Goal: Transaction & Acquisition: Purchase product/service

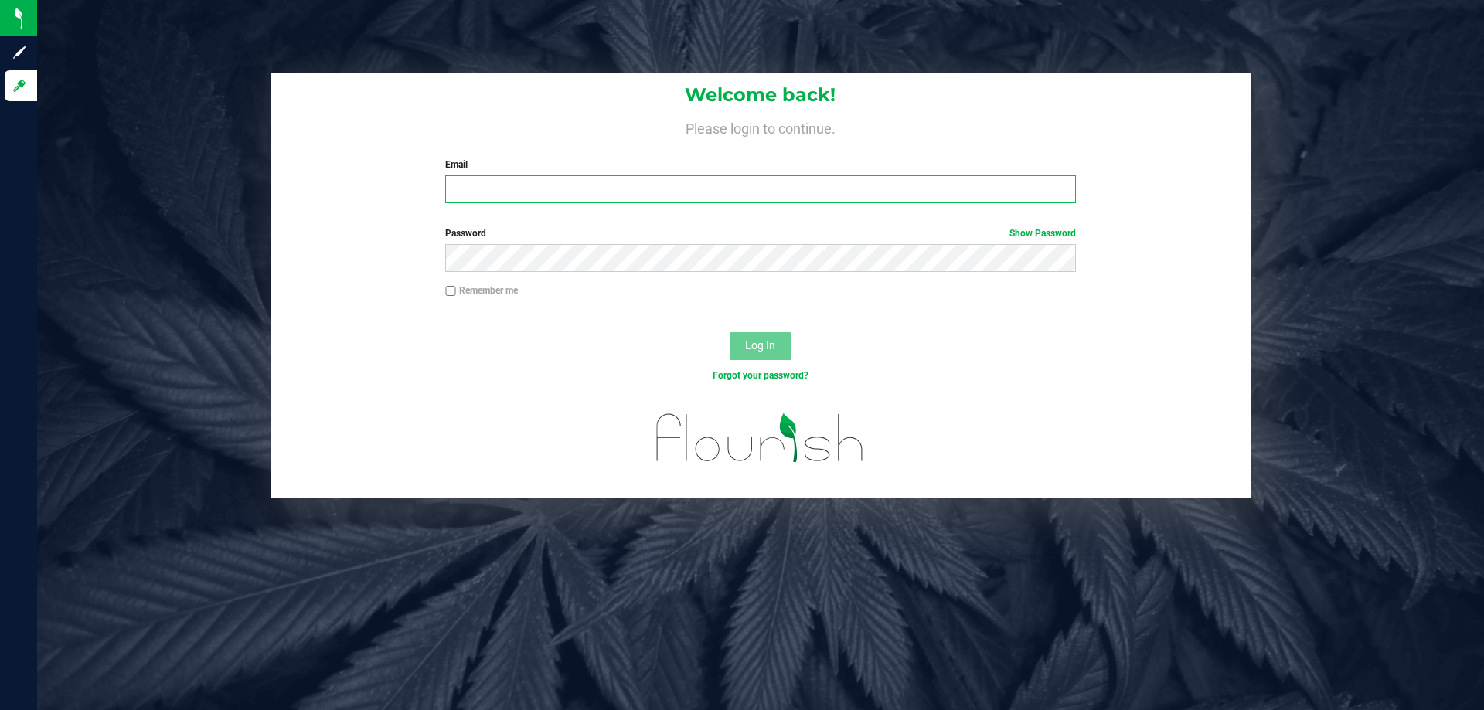
click at [505, 180] on input "Email" at bounding box center [760, 189] width 630 height 28
type input "[EMAIL_ADDRESS][DOMAIN_NAME]"
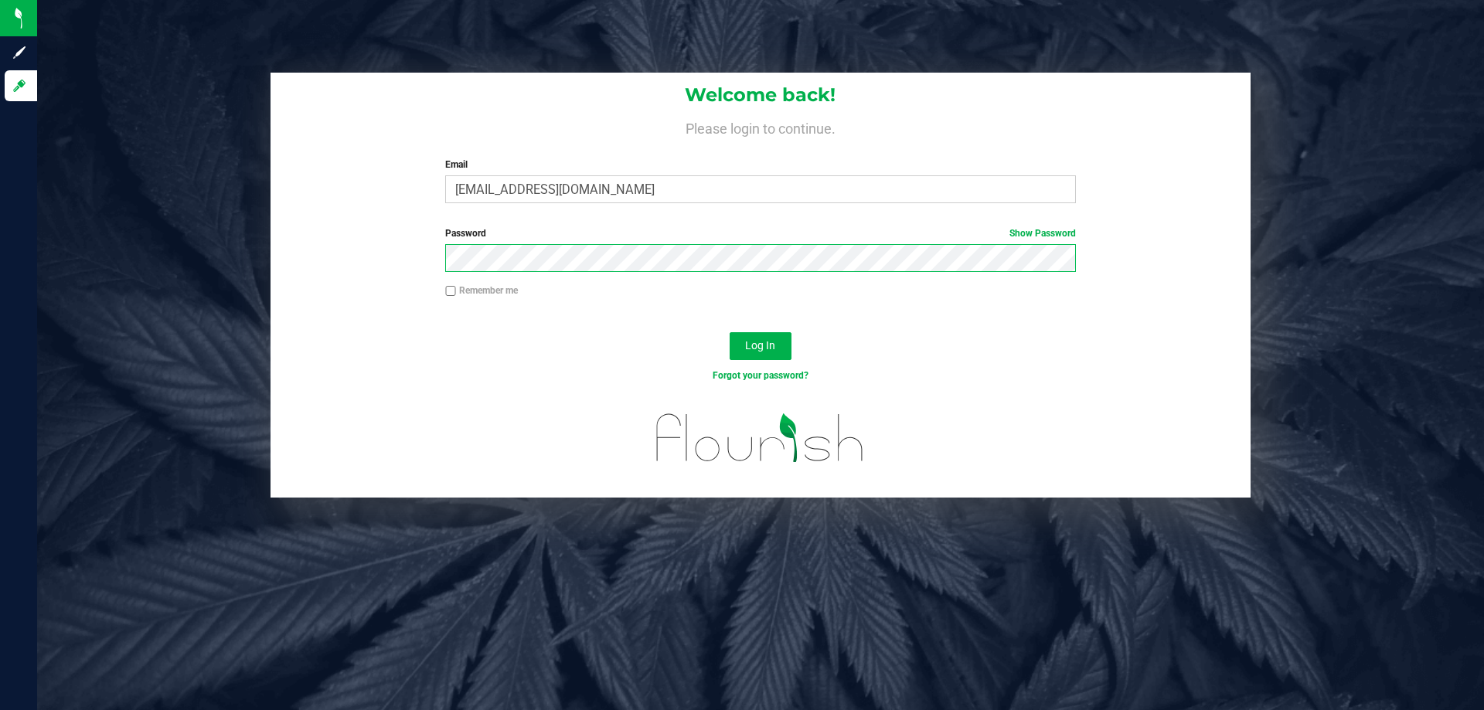
click at [730, 332] on button "Log In" at bounding box center [761, 346] width 62 height 28
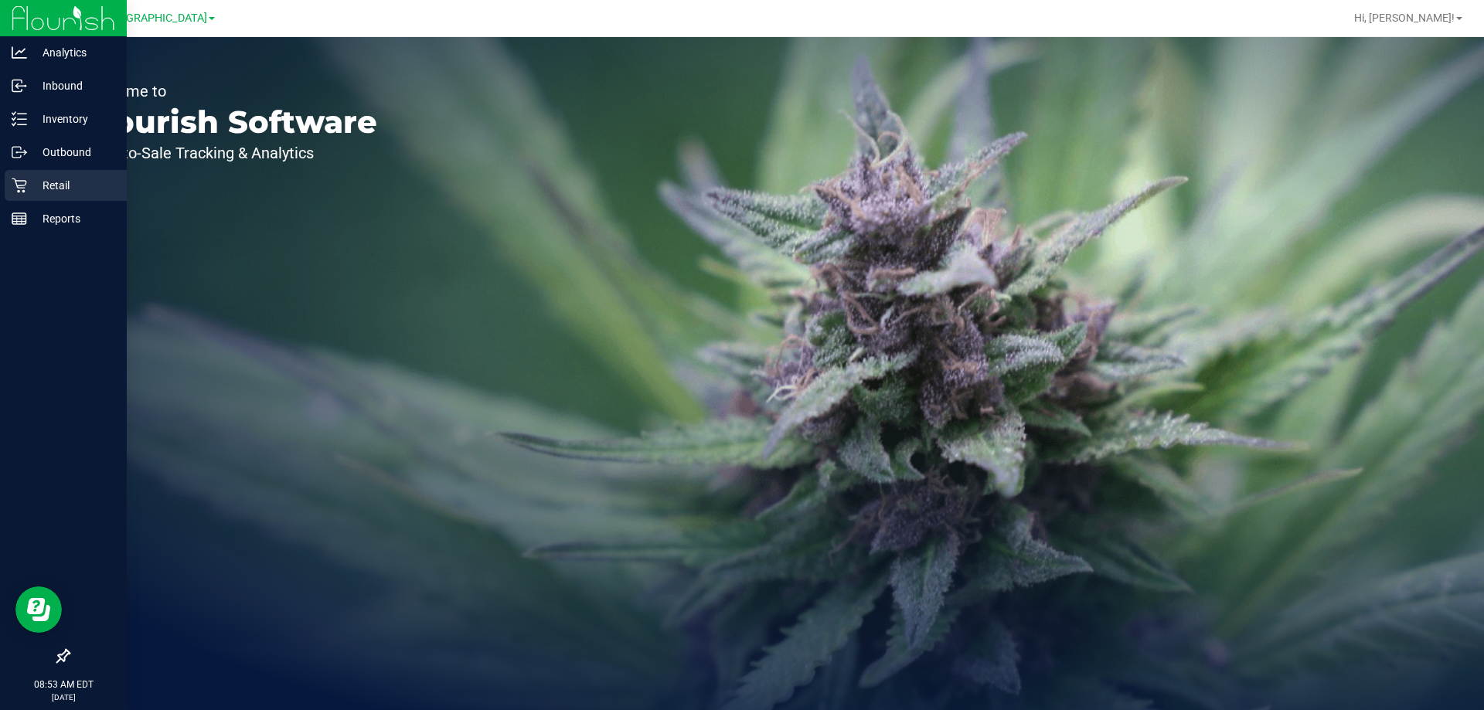
click at [15, 183] on icon at bounding box center [19, 185] width 15 height 15
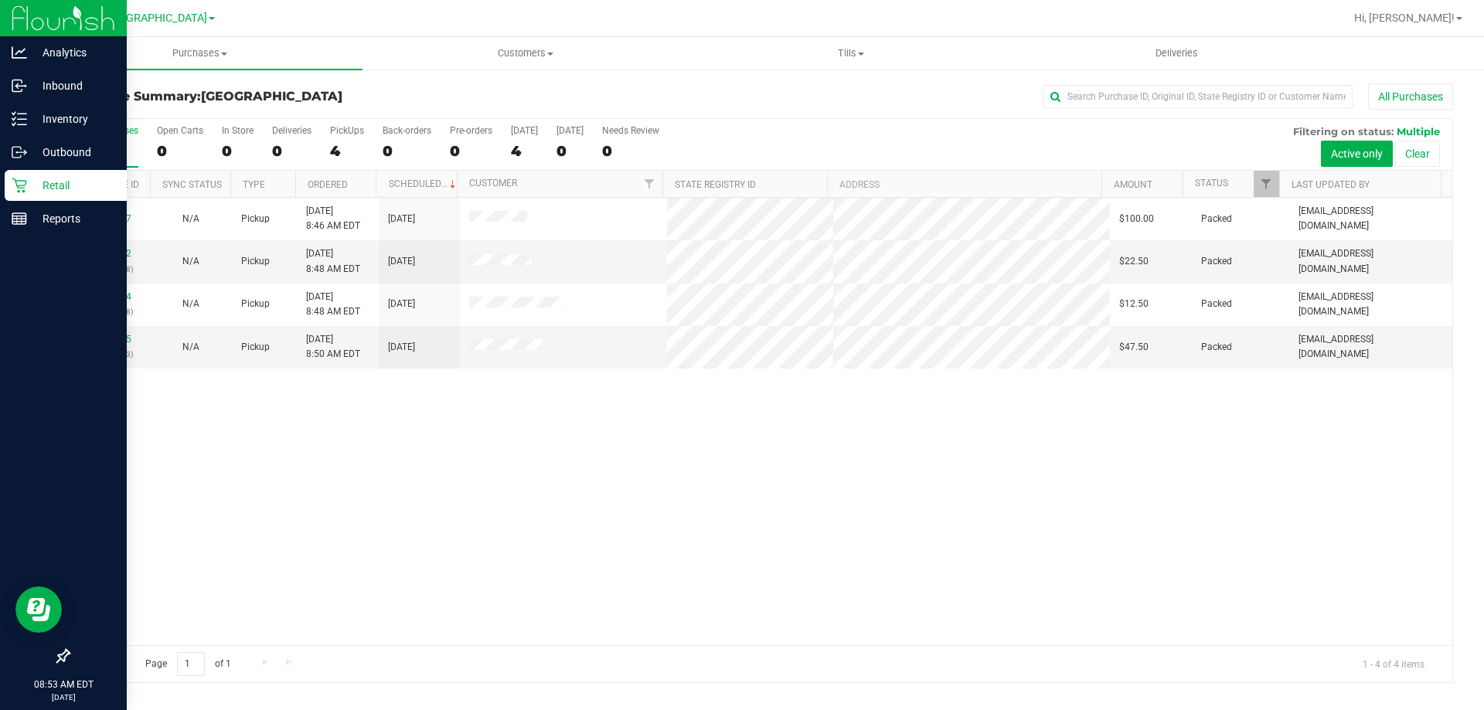
click at [4, 199] on link "Retail" at bounding box center [63, 186] width 127 height 33
click at [12, 226] on icon at bounding box center [19, 218] width 15 height 15
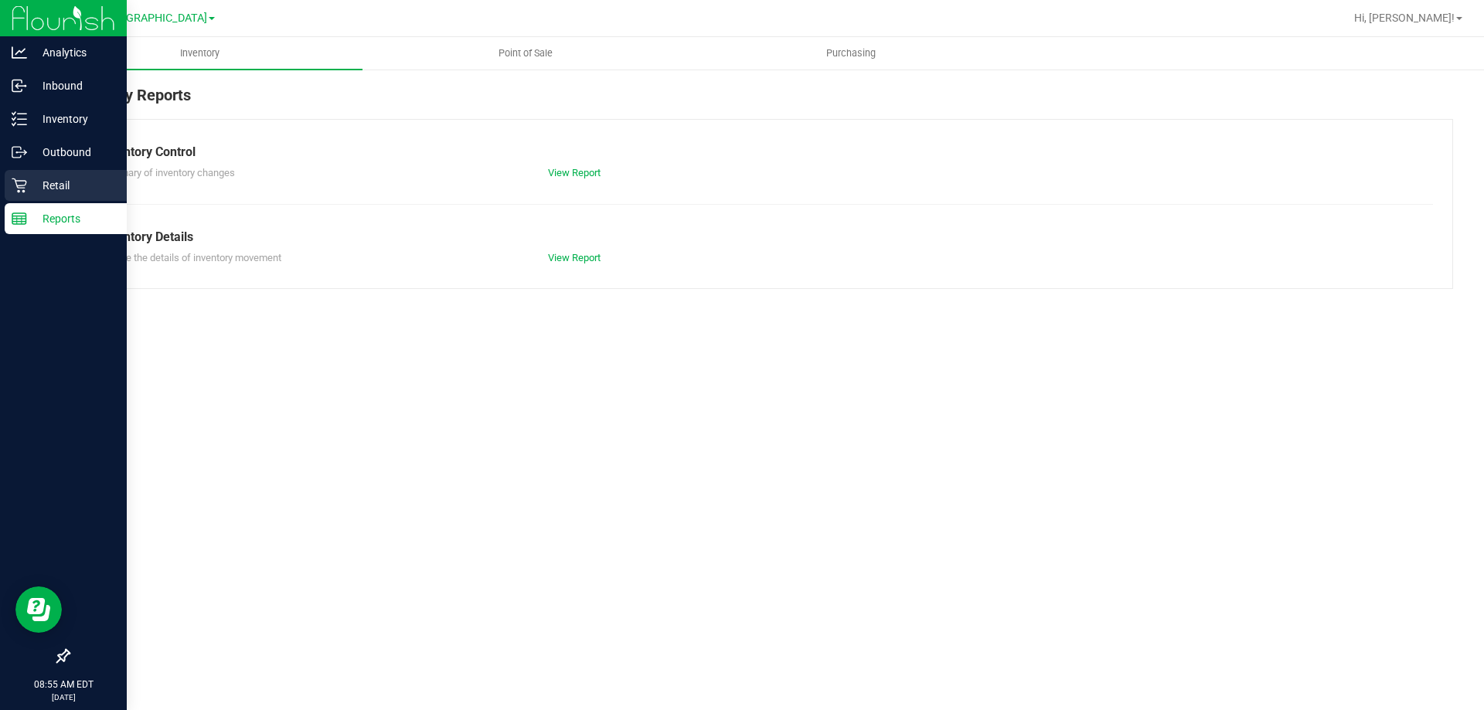
click at [39, 196] on div "Retail" at bounding box center [66, 185] width 122 height 31
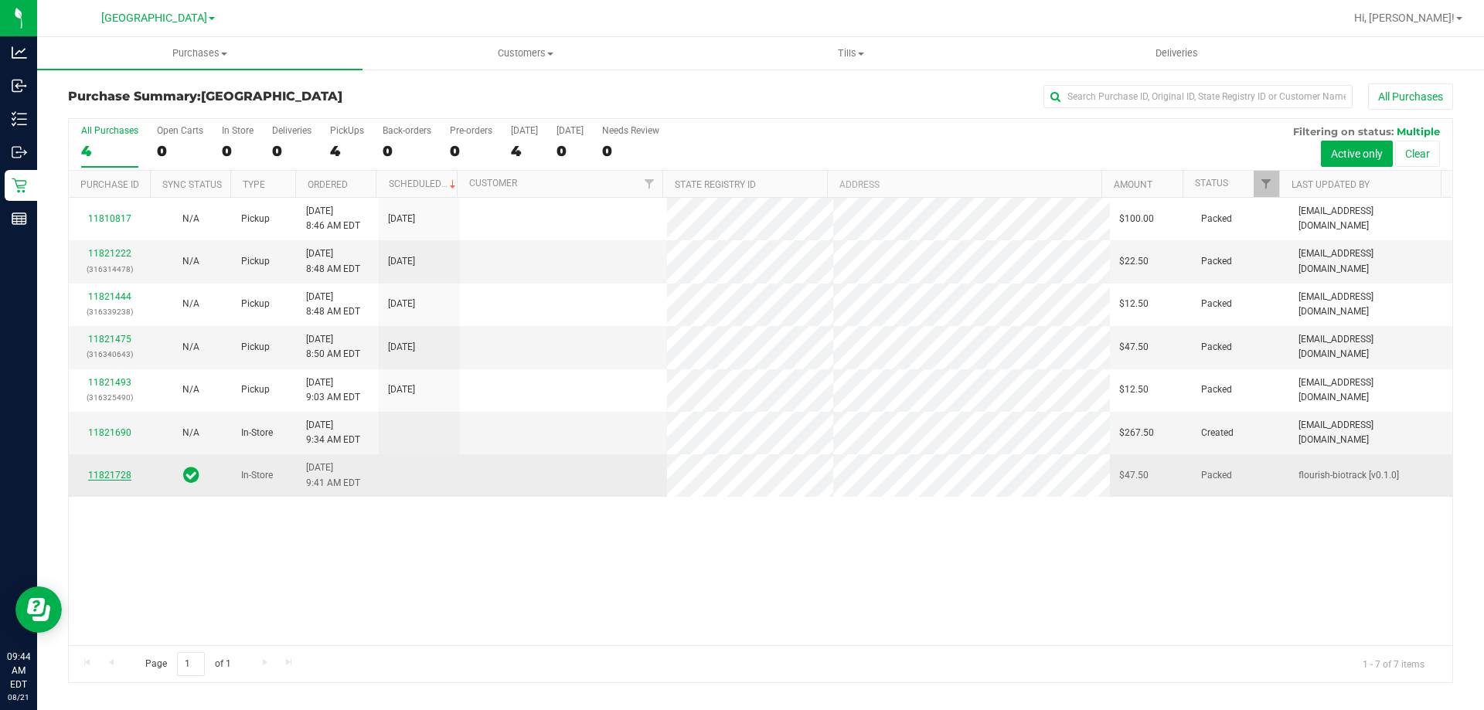
click at [103, 477] on link "11821728" at bounding box center [109, 475] width 43 height 11
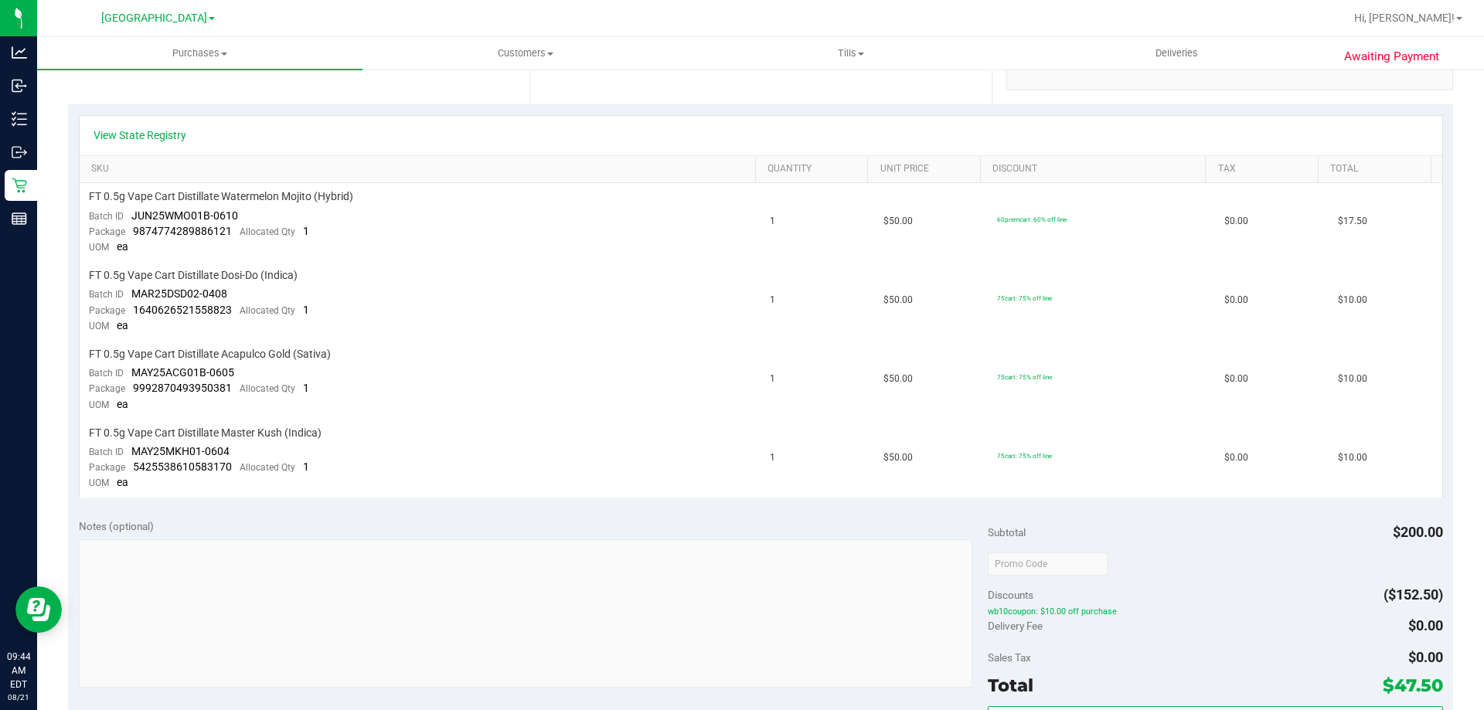
scroll to position [316, 0]
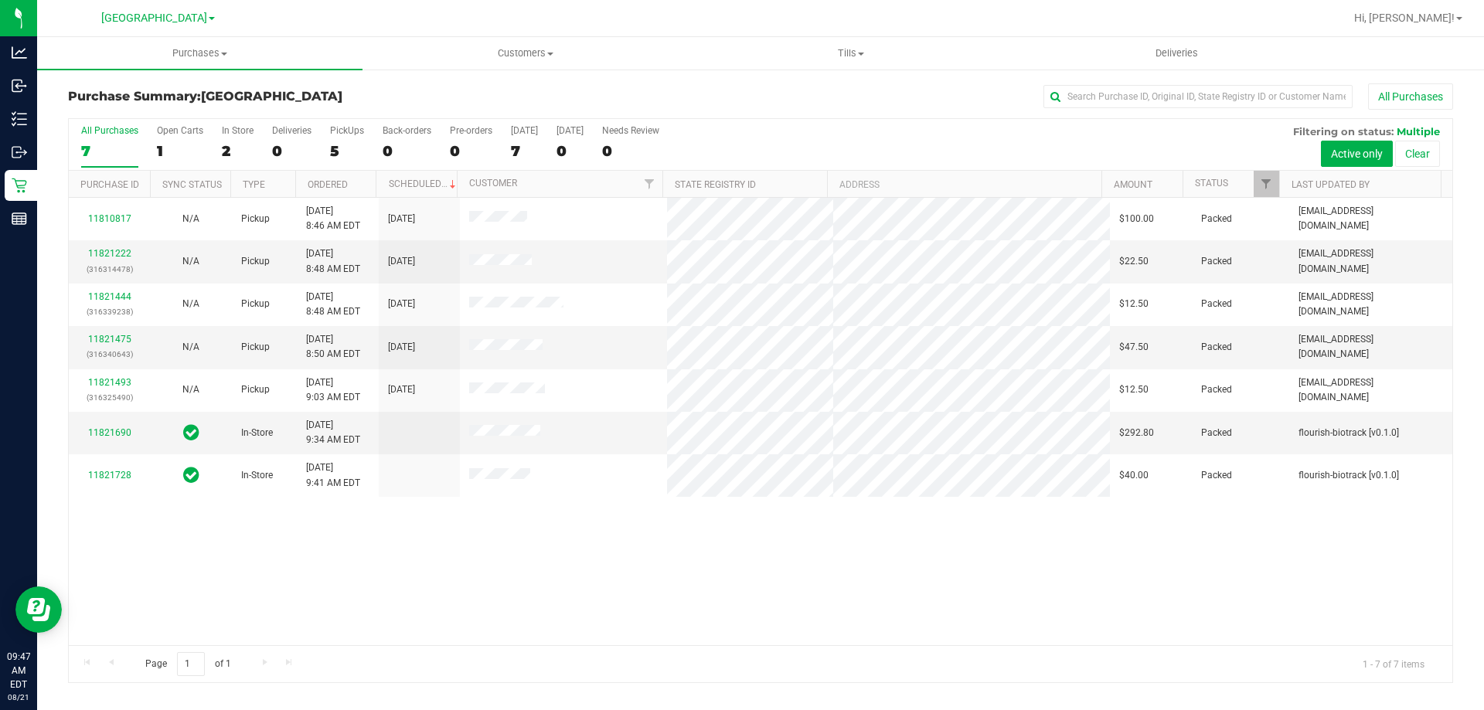
click at [363, 578] on div "11810817 N/A Pickup [DATE] 8:46 AM EDT 8/21/2025 $100.00 Packed [EMAIL_ADDRESS]…" at bounding box center [761, 422] width 1384 height 448
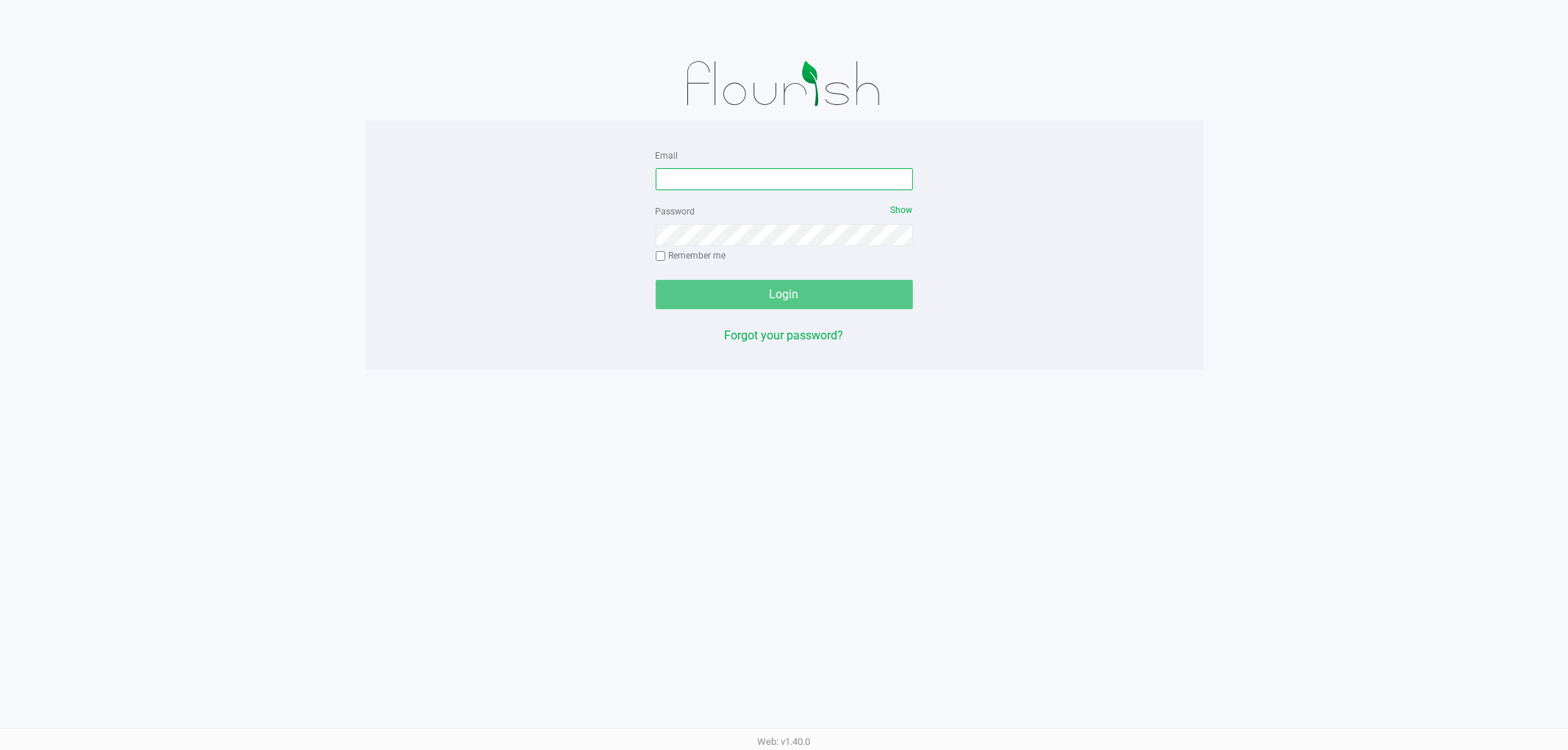
click at [700, 182] on input "Email" at bounding box center [784, 179] width 258 height 22
type input "[EMAIL_ADDRESS][DOMAIN_NAME]"
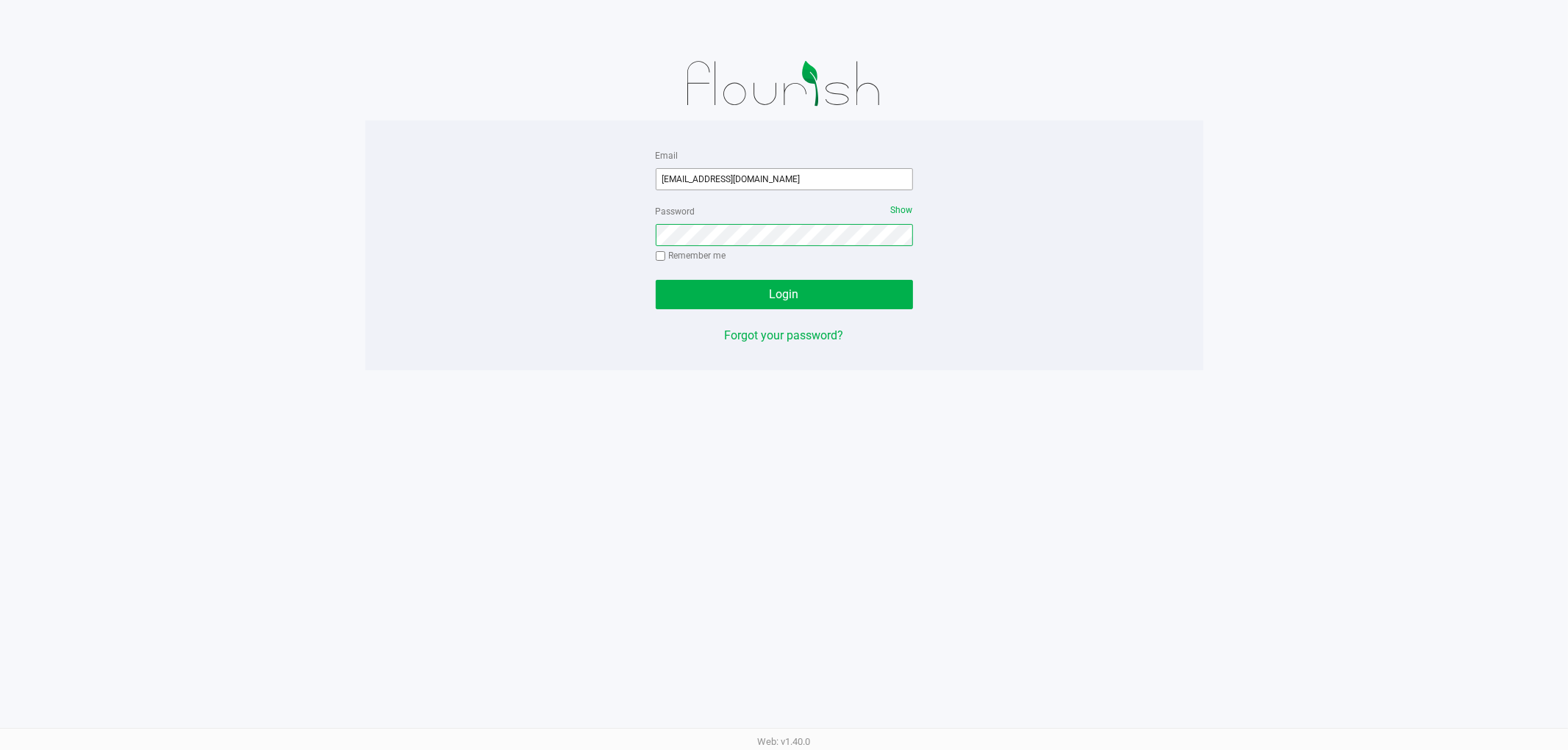
click at [656, 280] on button "Login" at bounding box center [784, 295] width 258 height 29
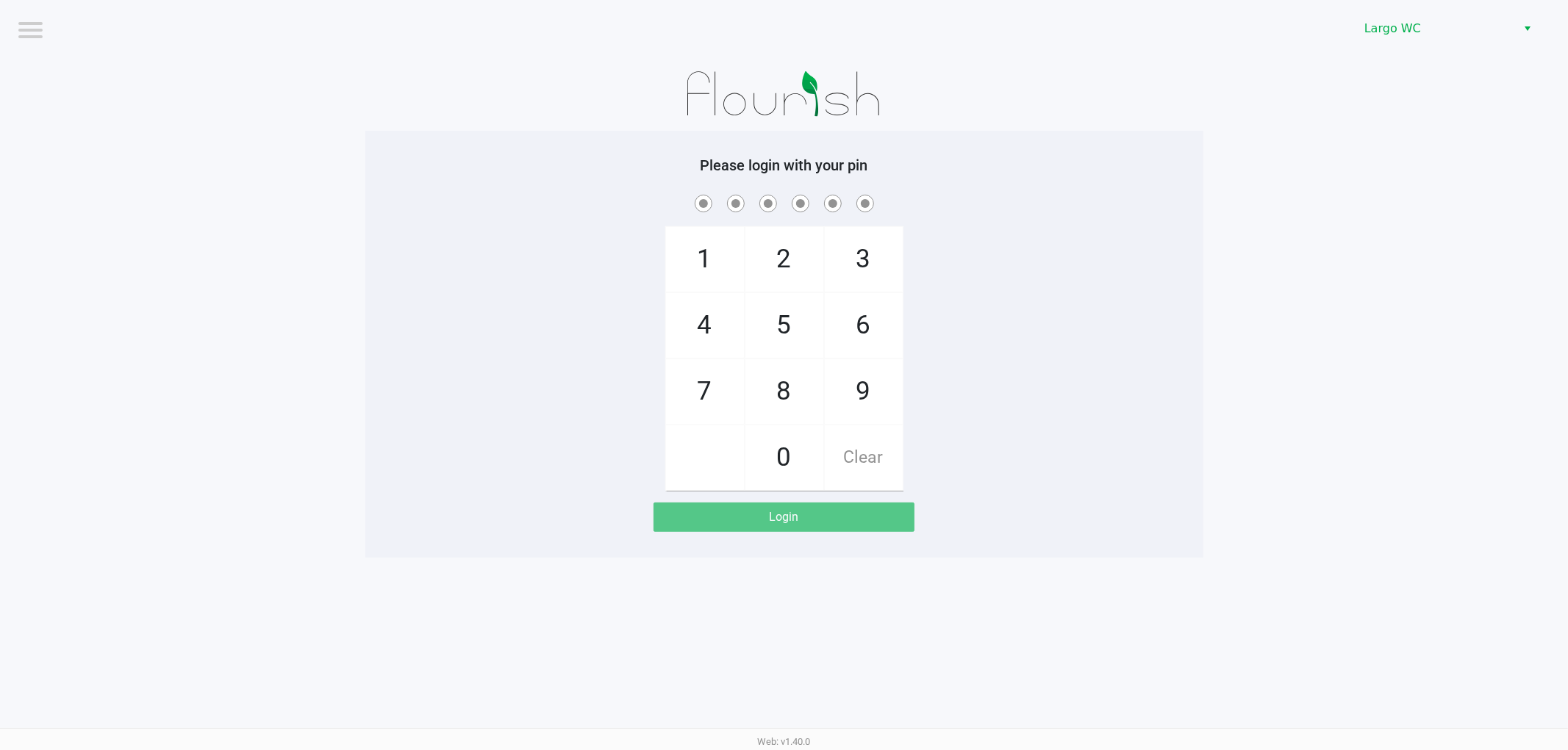
click at [1365, 140] on app-pos-login-wrapper "Logout Largo WC Please login with your pin 1 4 7 2 5 8 0 3 6 9 Clear Login" at bounding box center [784, 279] width 1568 height 558
click at [1406, 26] on span "Largo WC" at bounding box center [1436, 29] width 144 height 18
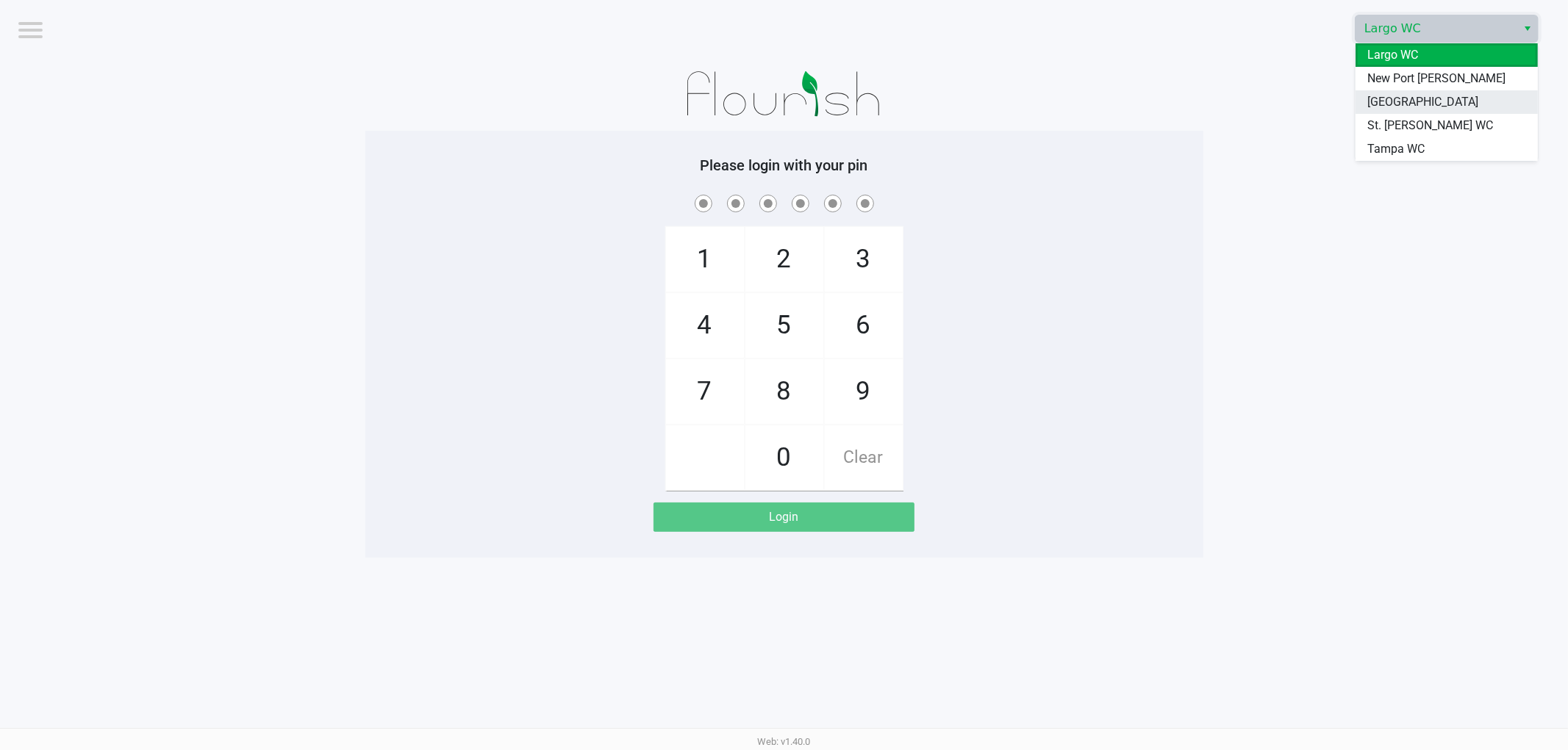
click at [1383, 111] on span "[GEOGRAPHIC_DATA]" at bounding box center [1423, 102] width 111 height 18
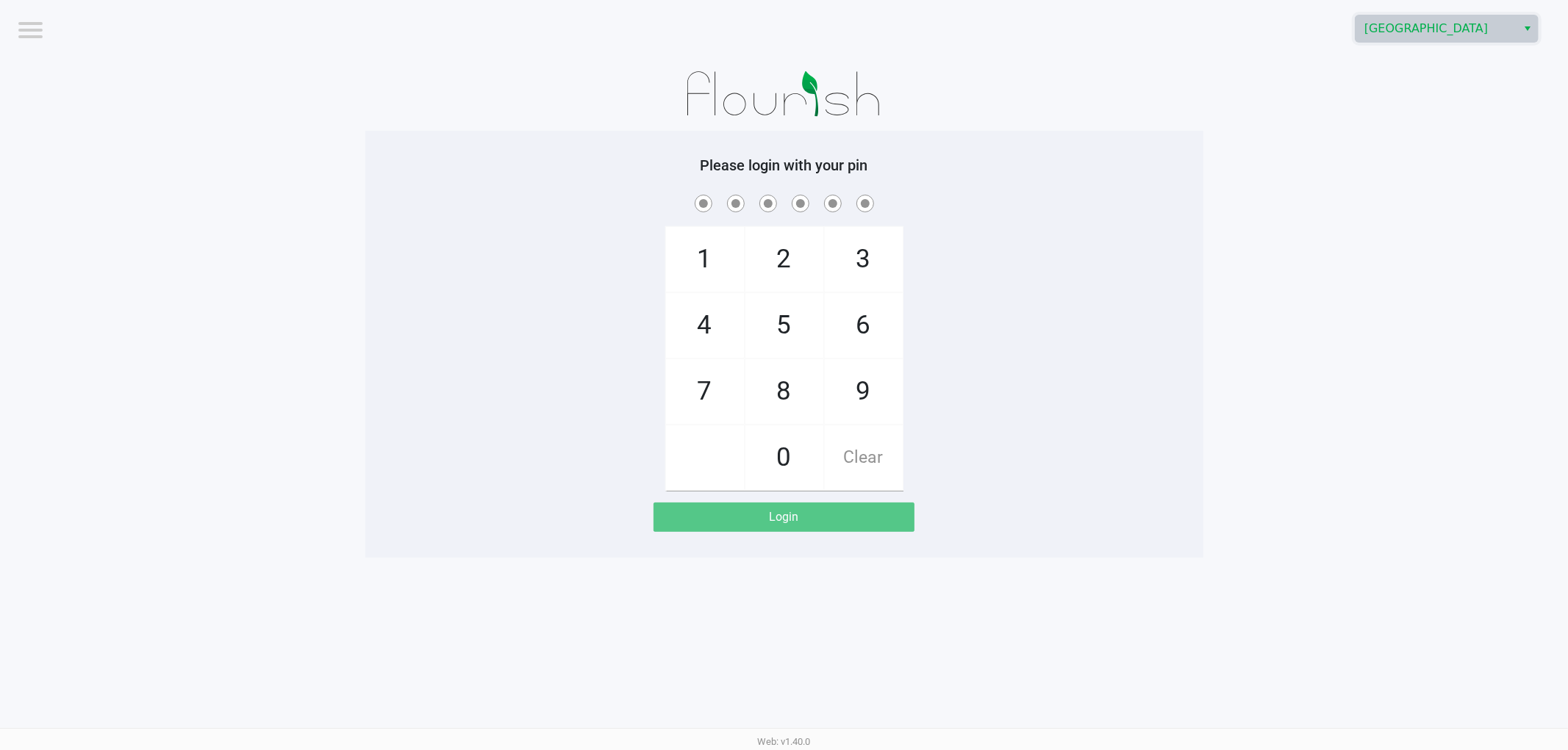
click at [996, 278] on div "1 4 7 2 5 8 0 3 6 9 Clear" at bounding box center [784, 341] width 838 height 299
click at [870, 423] on span "9" at bounding box center [863, 392] width 78 height 65
checkbox input "true"
click at [808, 475] on span "0" at bounding box center [784, 458] width 78 height 65
checkbox input "true"
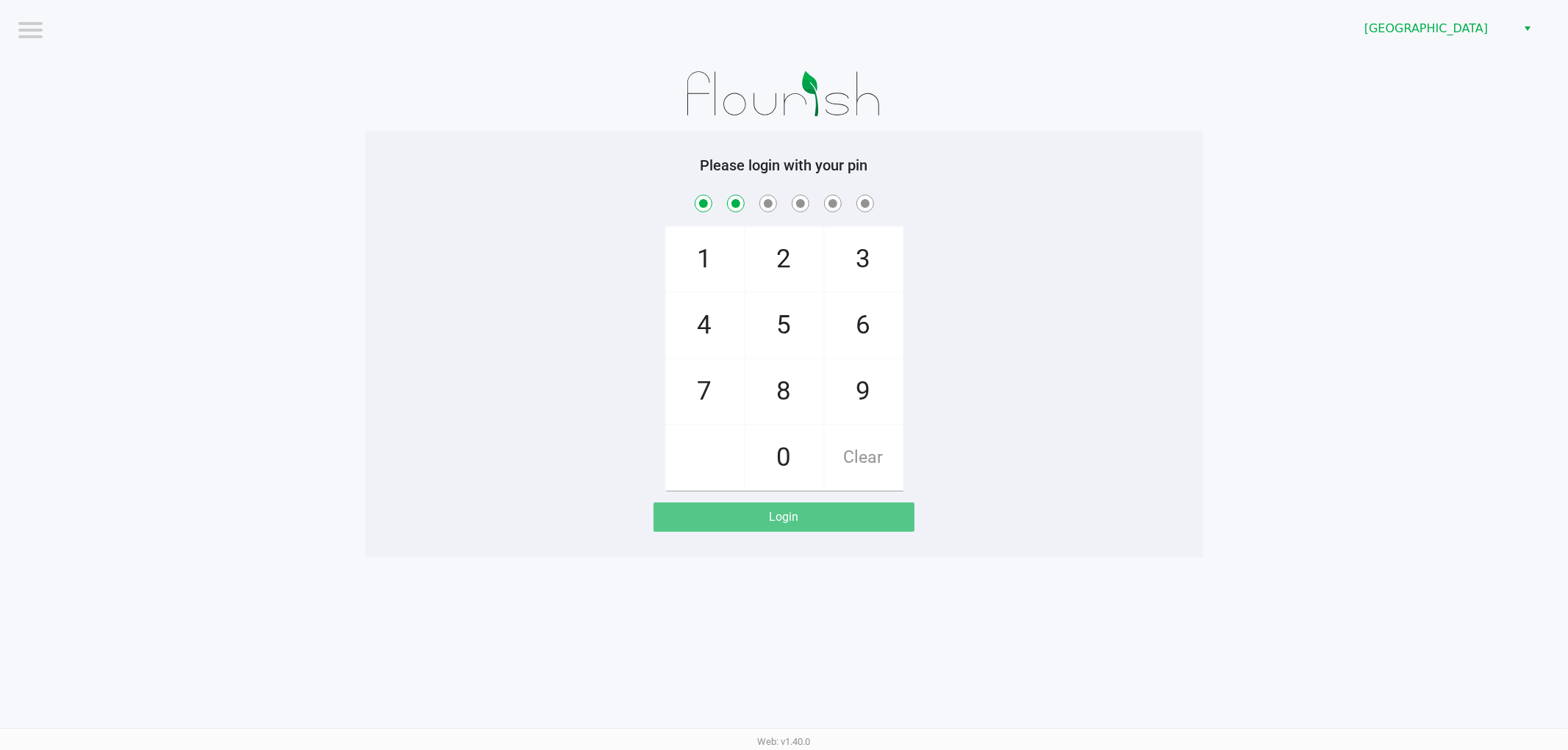
click at [805, 336] on span "5" at bounding box center [784, 325] width 78 height 65
checkbox input "true"
click at [854, 245] on span "3" at bounding box center [863, 260] width 78 height 65
checkbox input "true"
click at [829, 403] on span "9" at bounding box center [863, 392] width 78 height 65
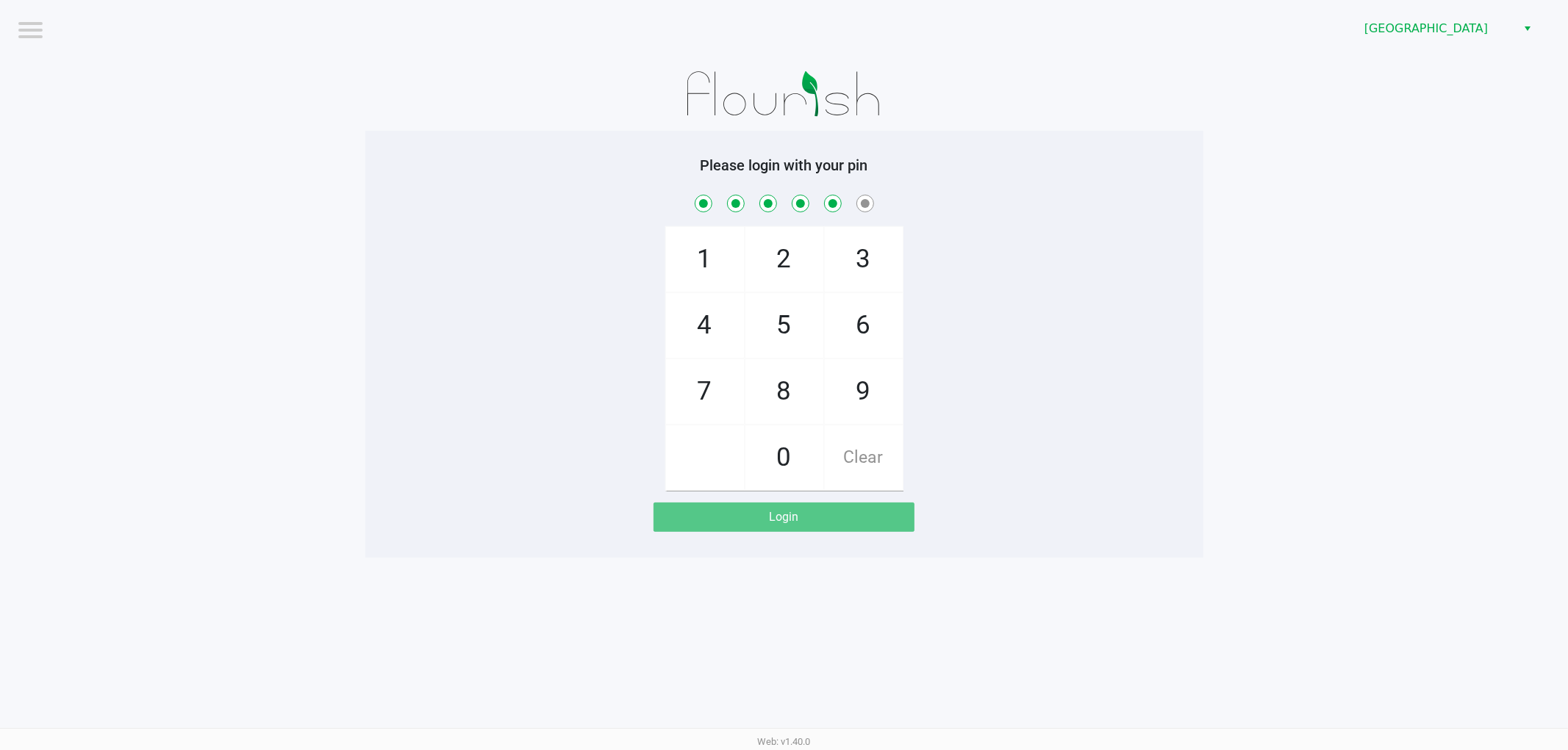
checkbox input "true"
click at [786, 464] on span "0" at bounding box center [784, 458] width 78 height 65
checkbox input "true"
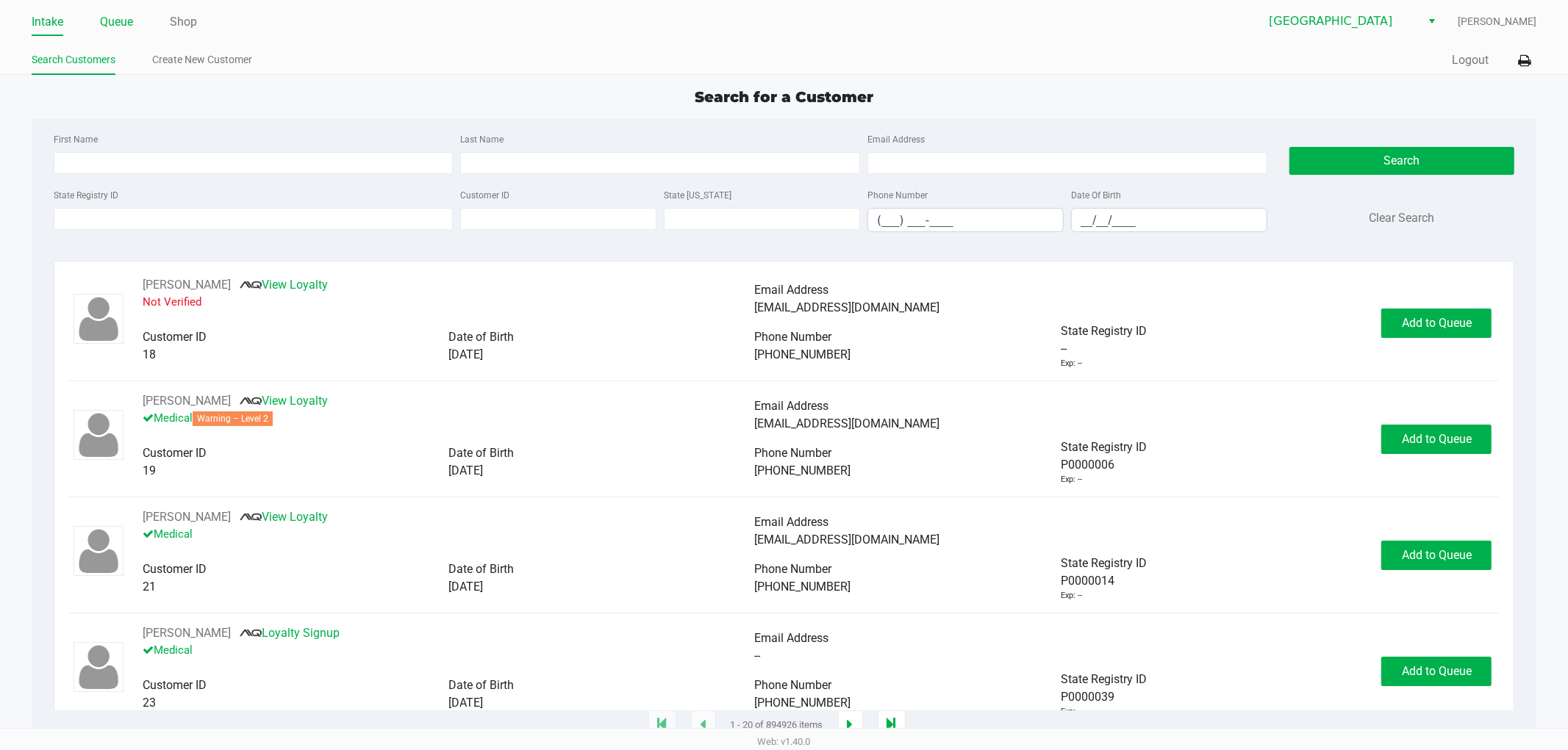
click at [111, 19] on link "Queue" at bounding box center [116, 22] width 33 height 21
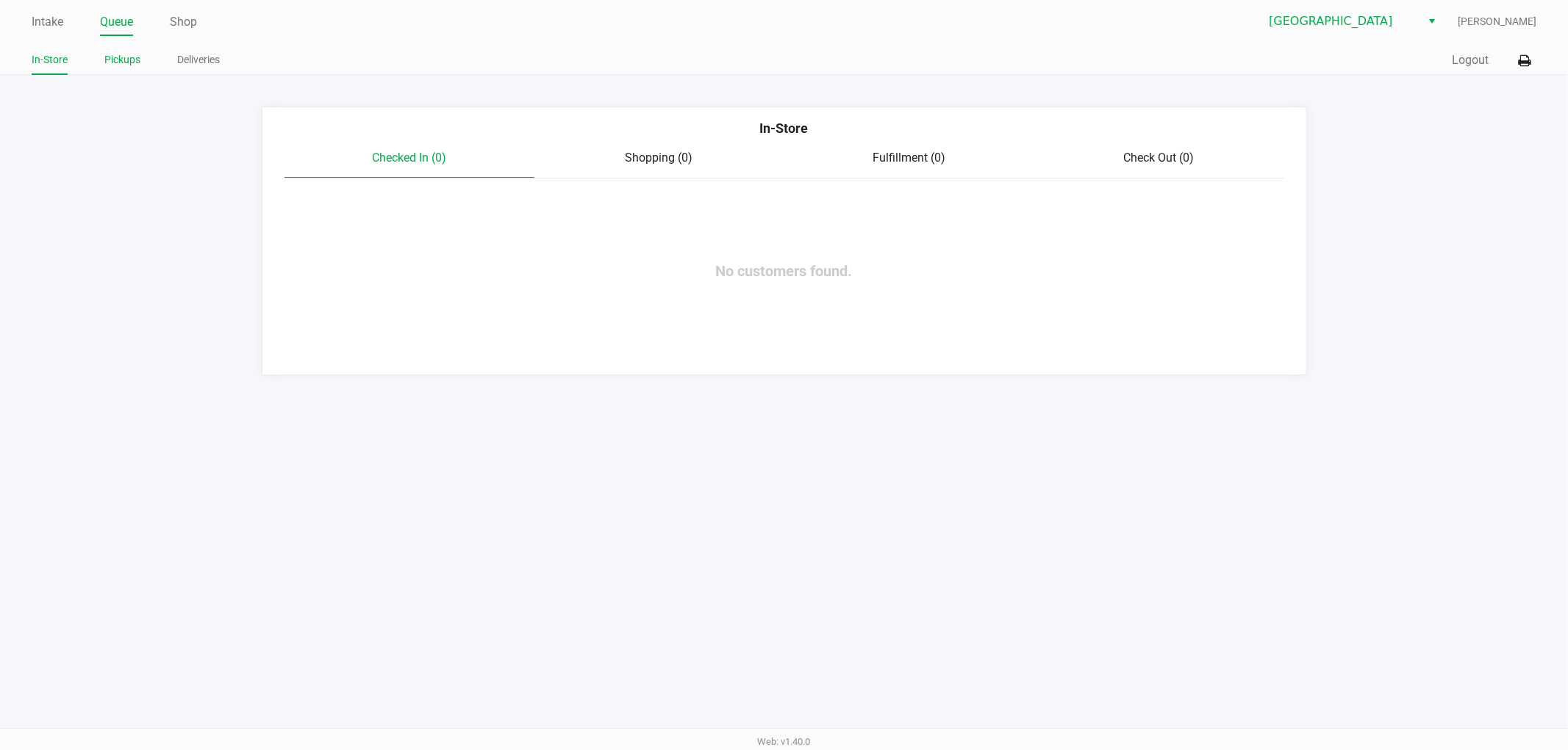
click at [110, 52] on link "Pickups" at bounding box center [123, 59] width 36 height 18
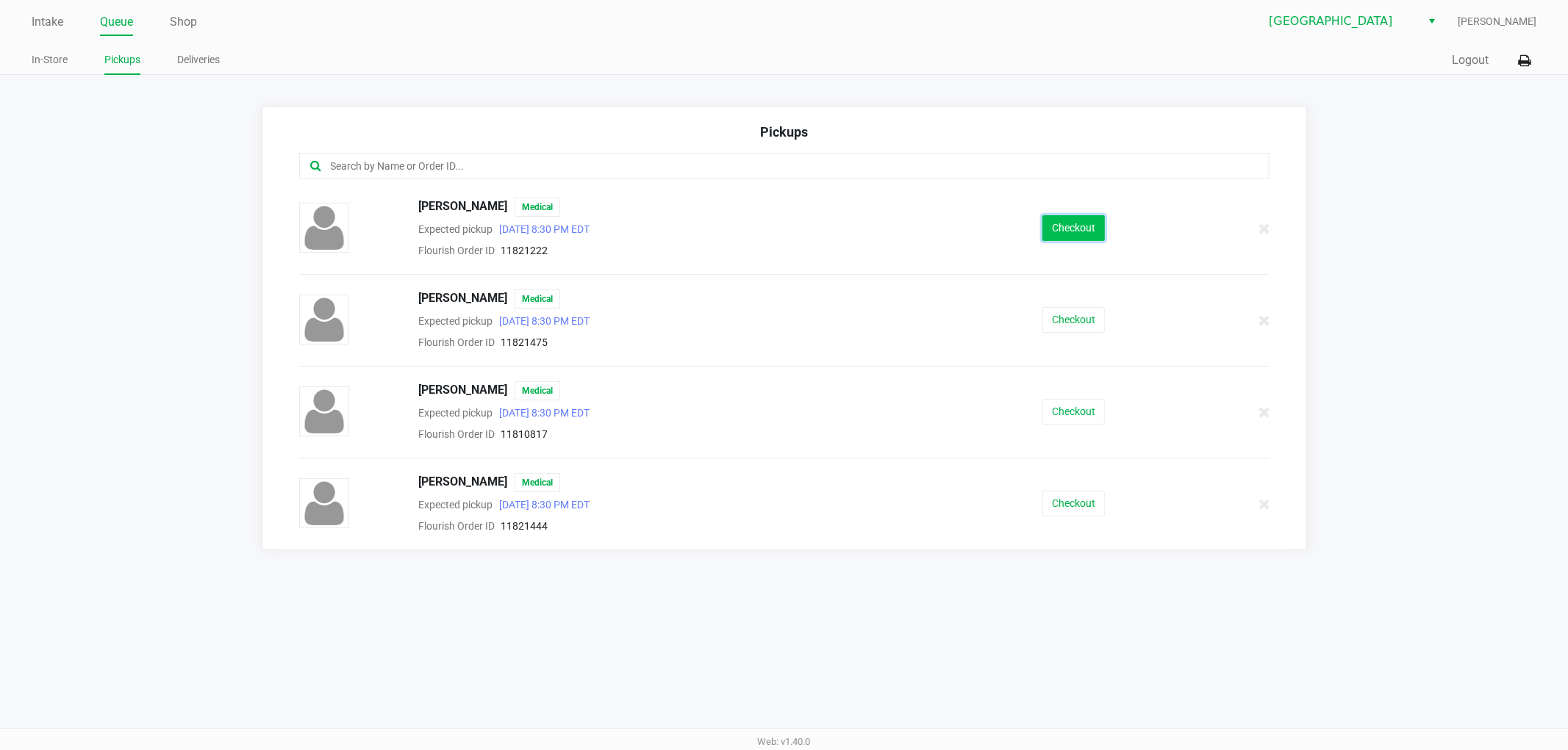
click at [1061, 225] on button "Checkout" at bounding box center [1074, 227] width 63 height 26
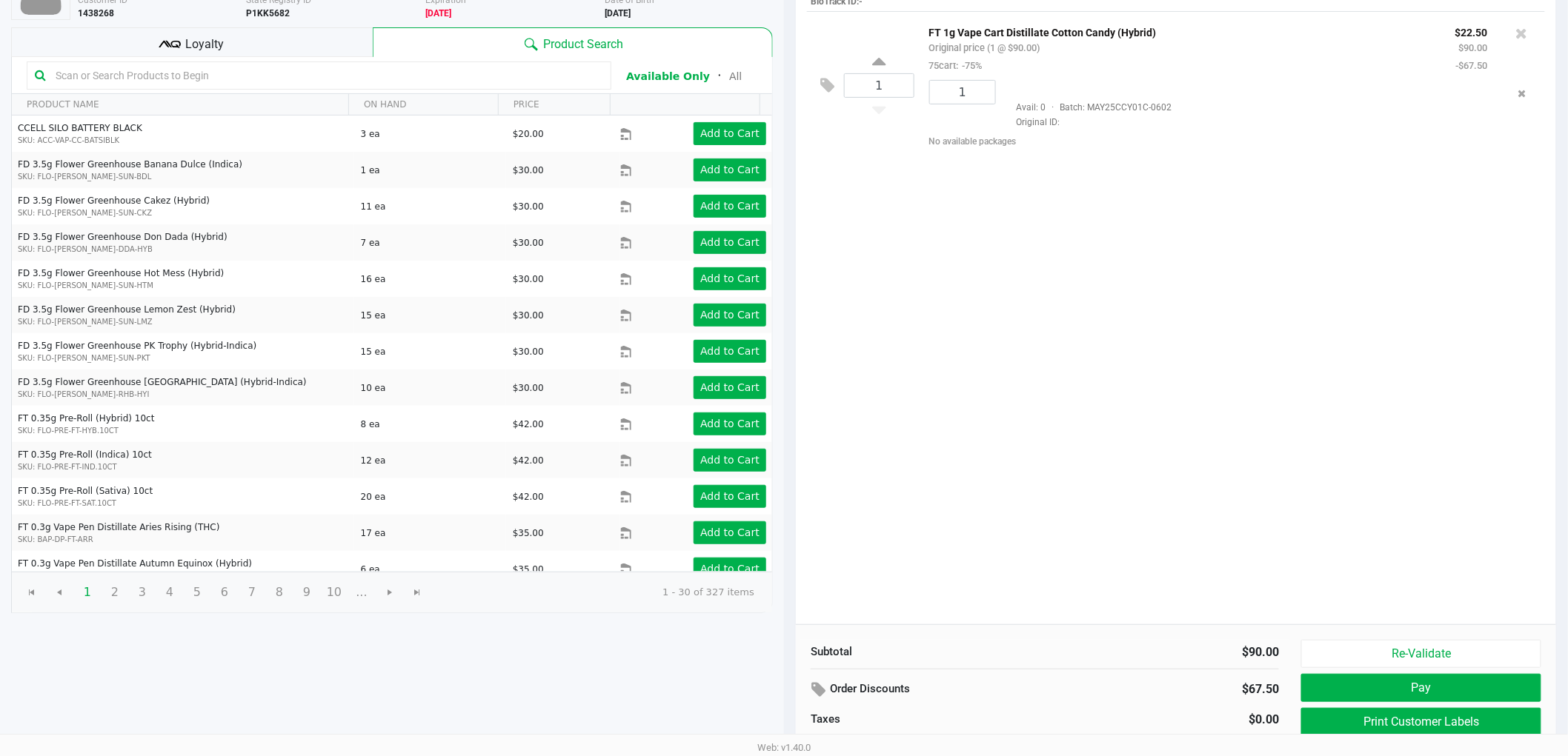
scroll to position [152, 0]
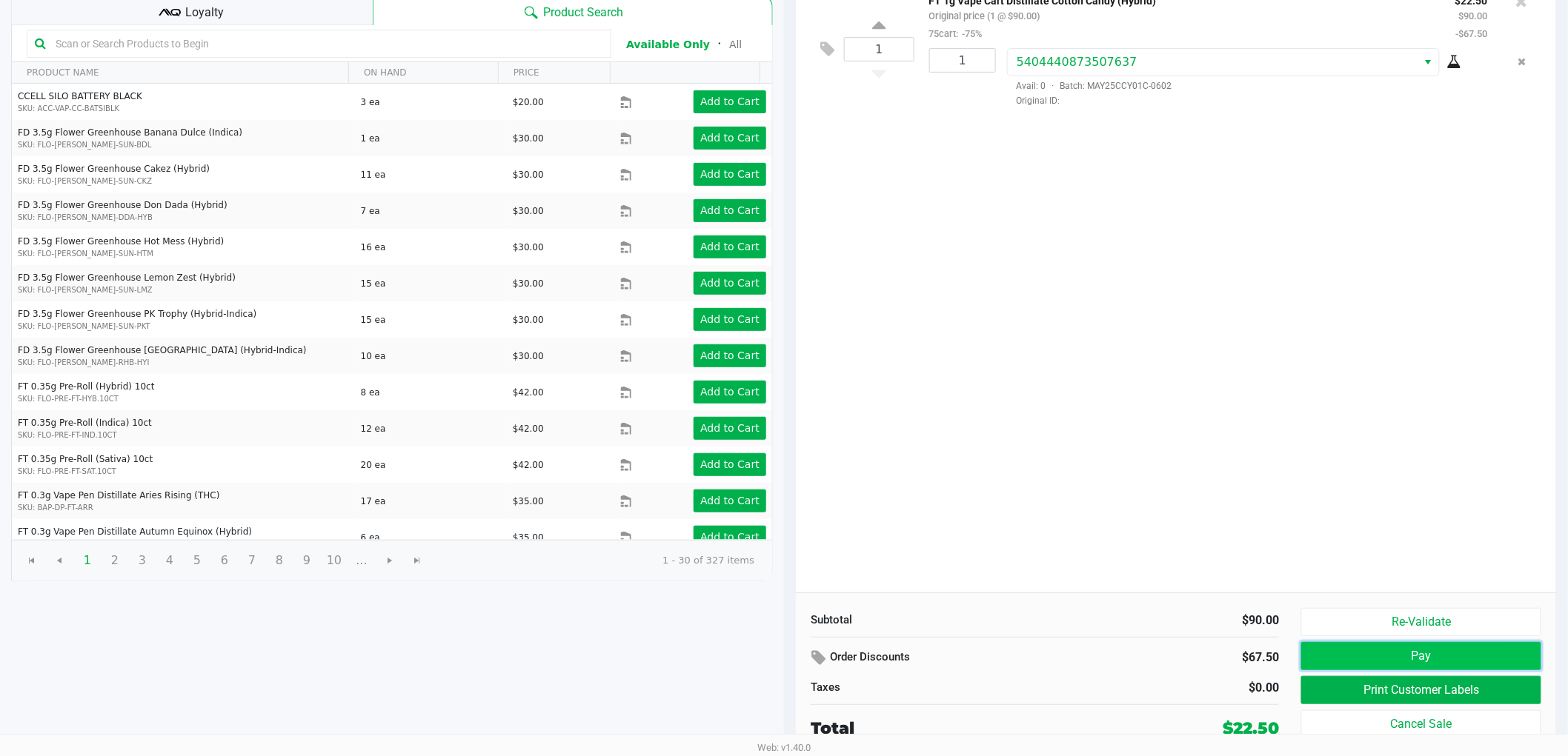
click at [1336, 653] on button "Pay" at bounding box center [1420, 655] width 240 height 28
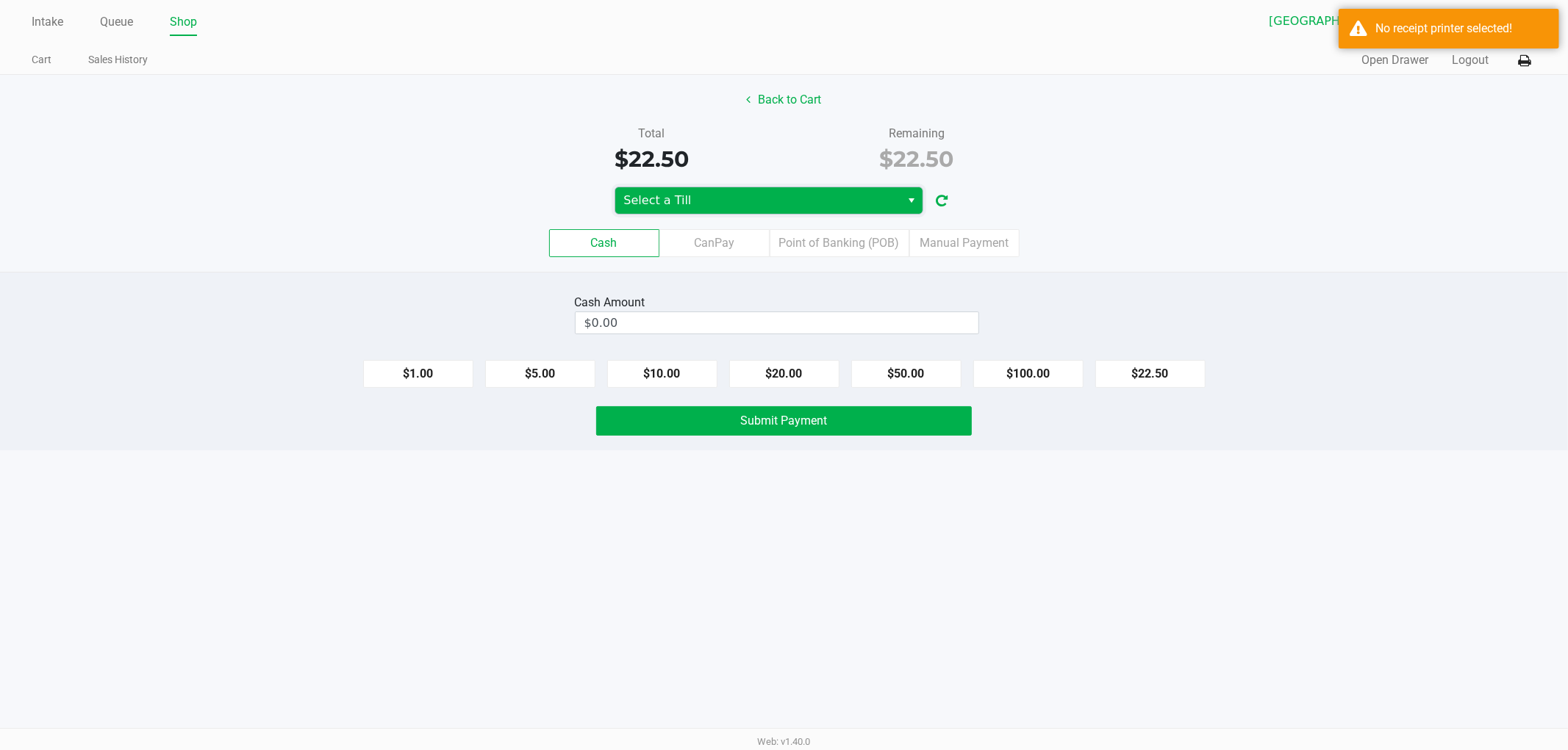
click at [656, 194] on span "Select a Till" at bounding box center [758, 201] width 268 height 18
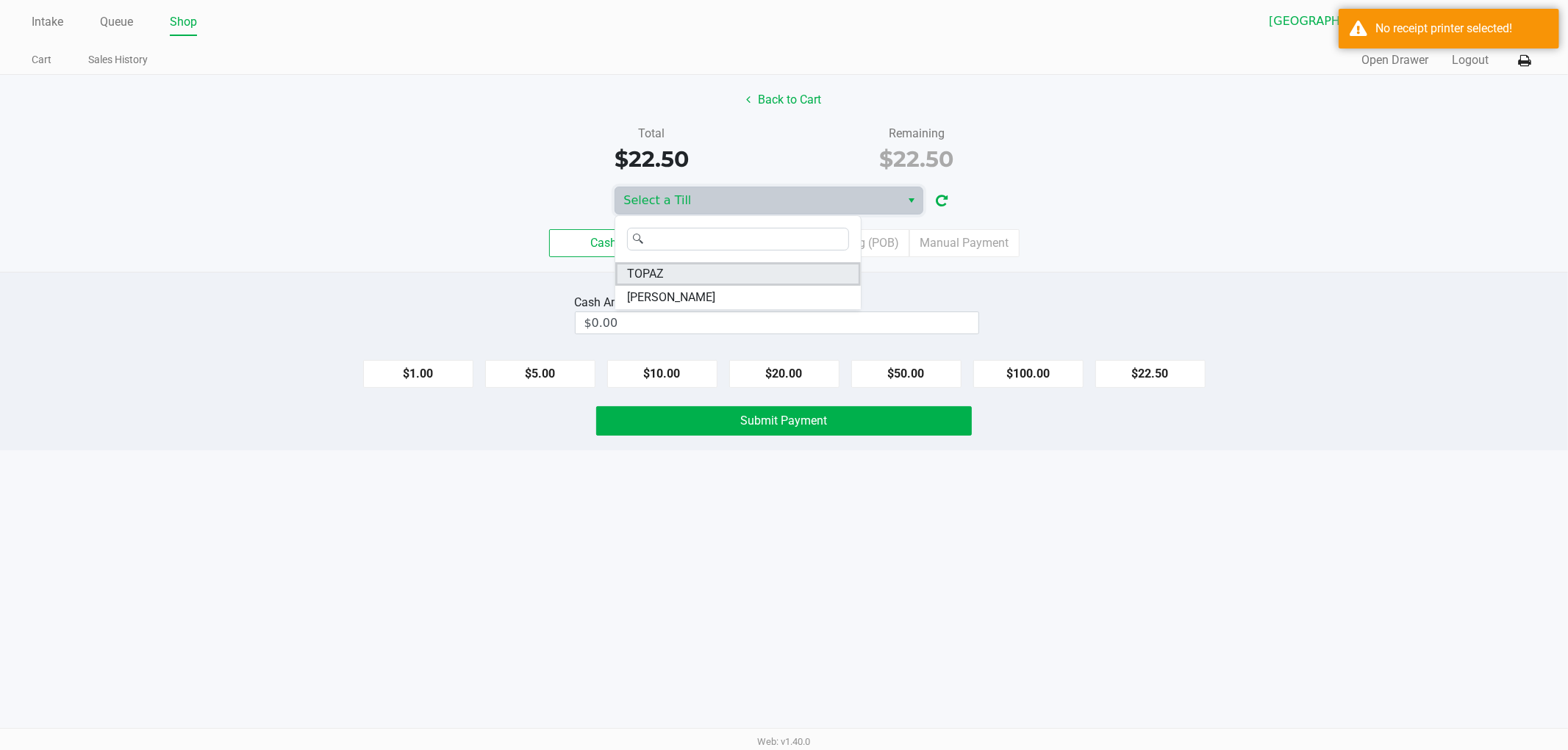
click at [666, 275] on li "TOPAZ" at bounding box center [738, 274] width 245 height 24
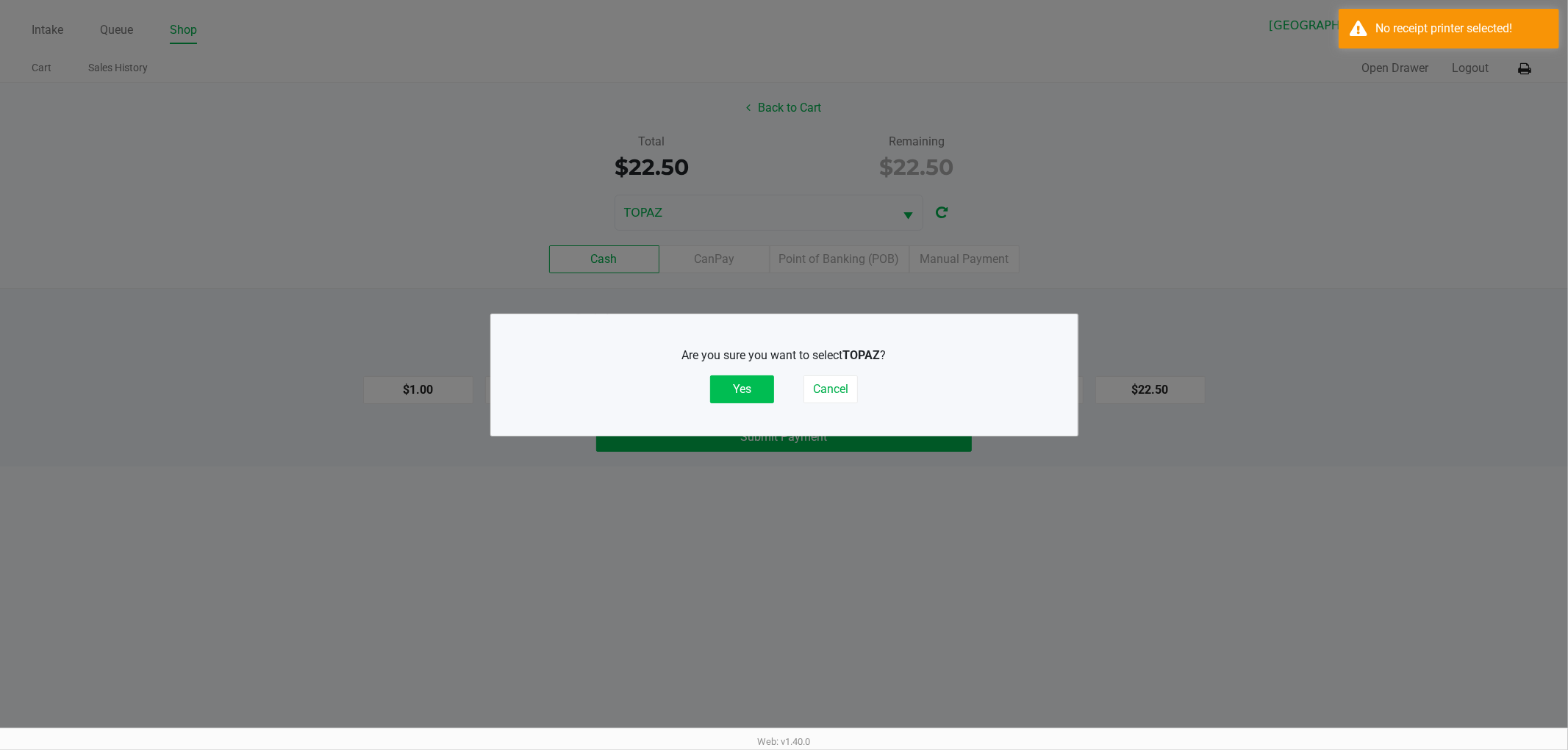
click at [735, 385] on button "Yes" at bounding box center [742, 389] width 64 height 28
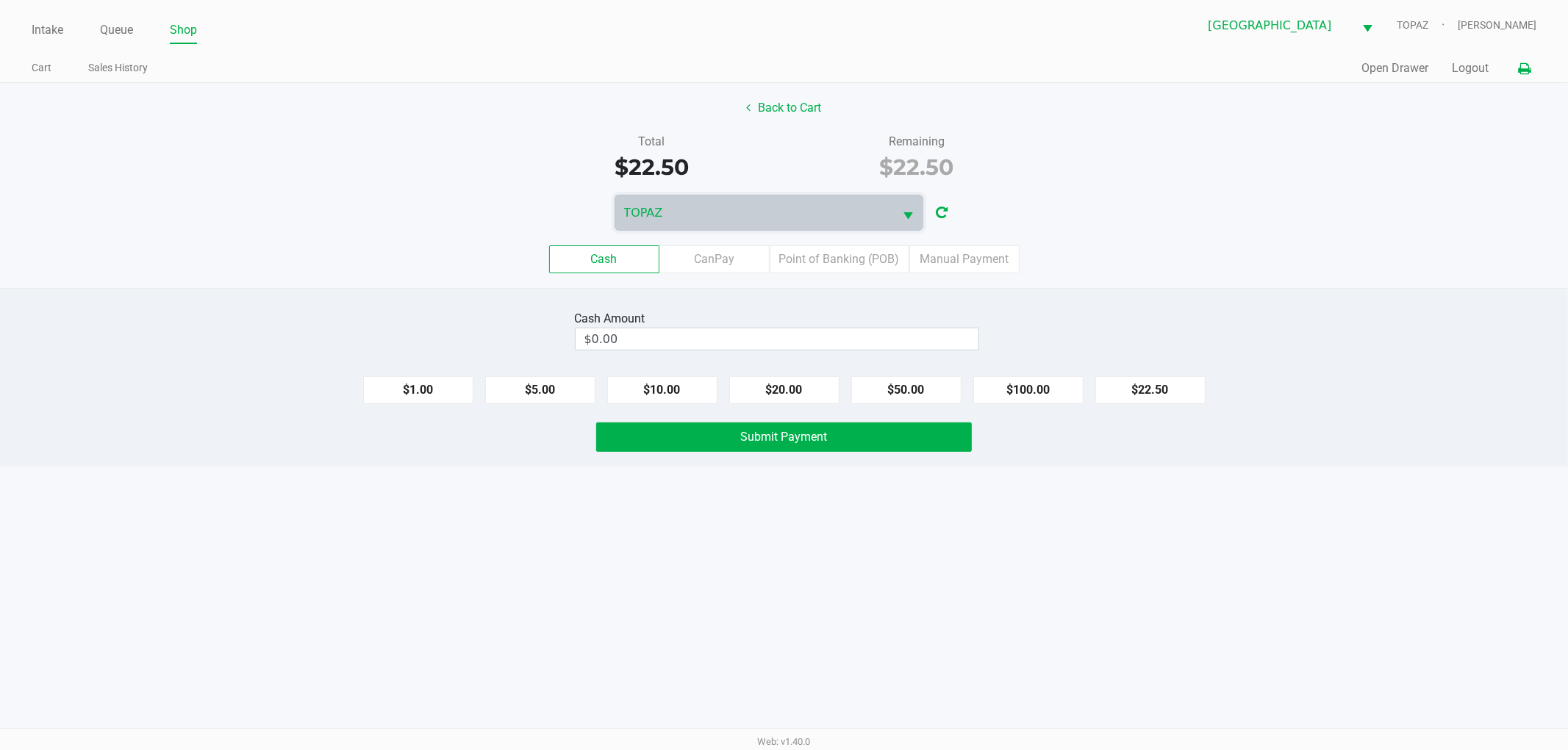
click at [1533, 57] on button at bounding box center [1524, 68] width 25 height 28
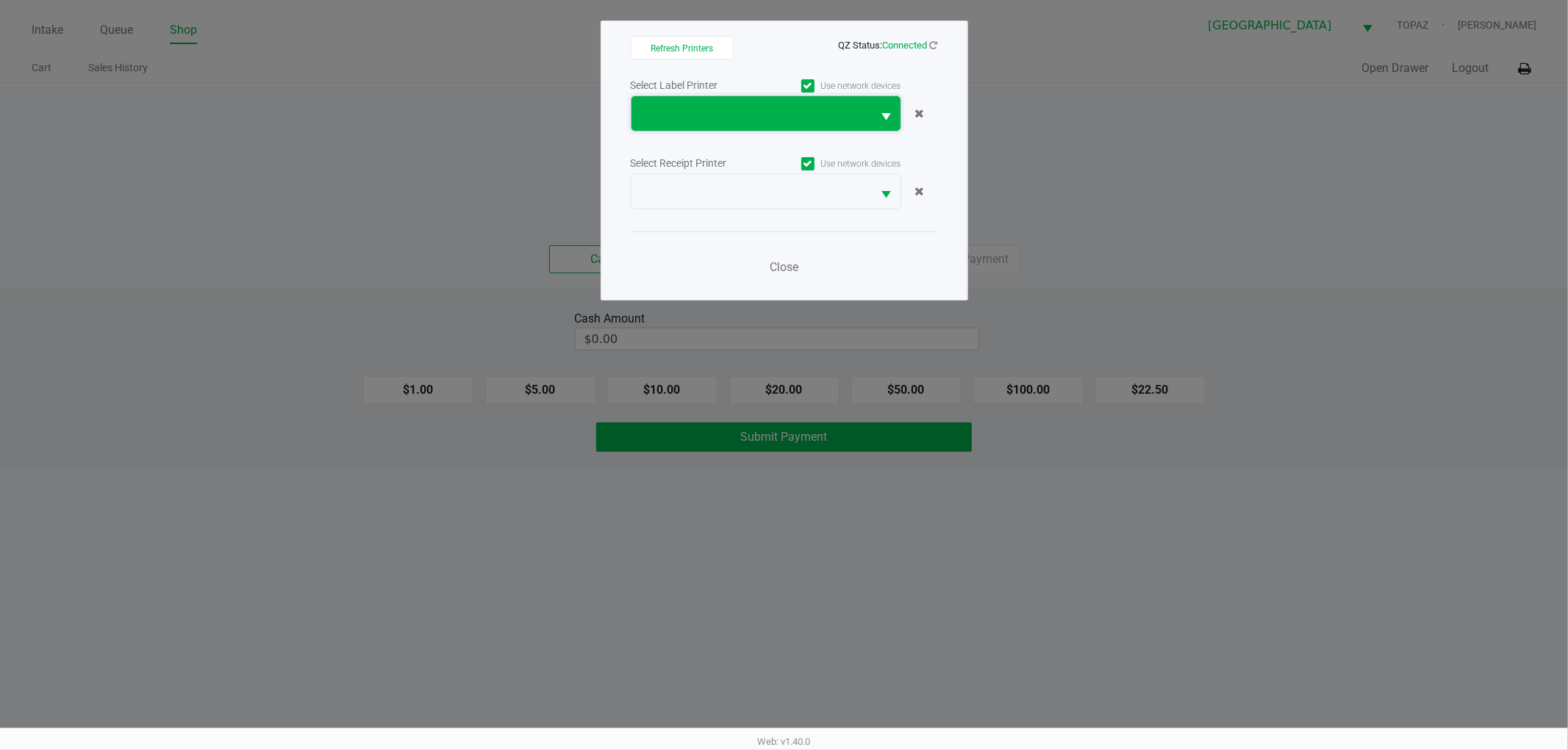
click at [666, 106] on span at bounding box center [751, 114] width 223 height 18
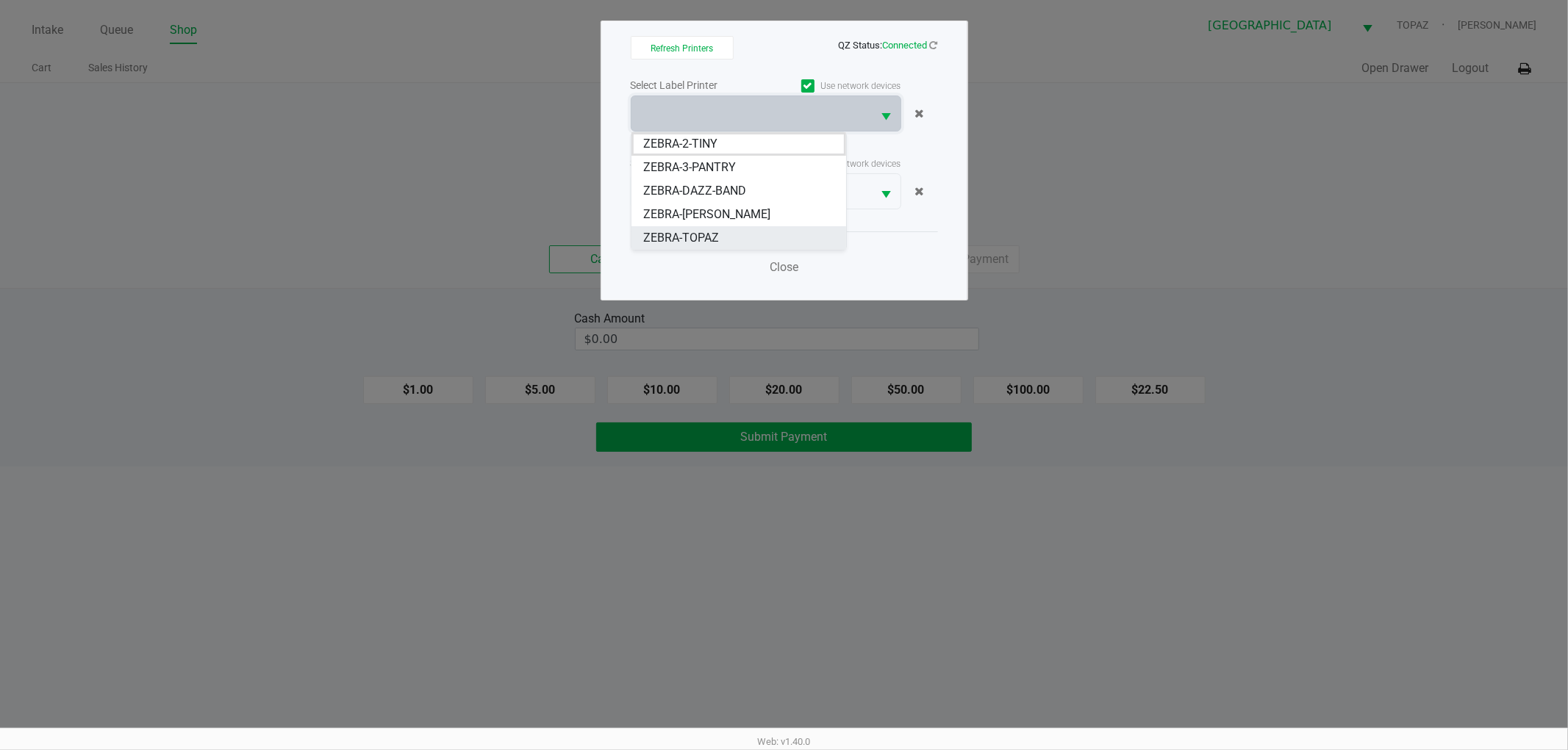
click at [682, 238] on span "ZEBRA-TOPAZ" at bounding box center [681, 238] width 76 height 18
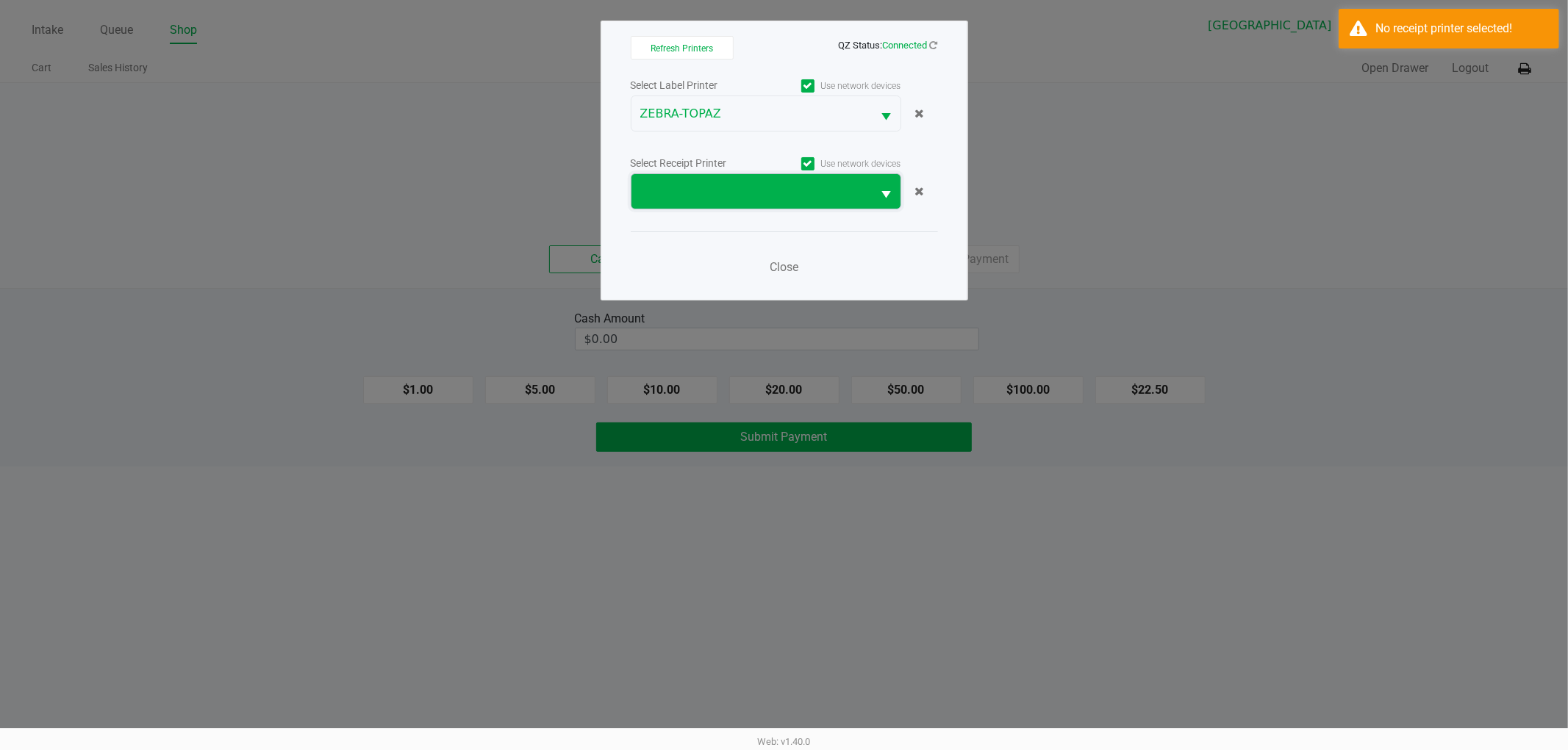
click at [694, 202] on span at bounding box center [752, 191] width 242 height 34
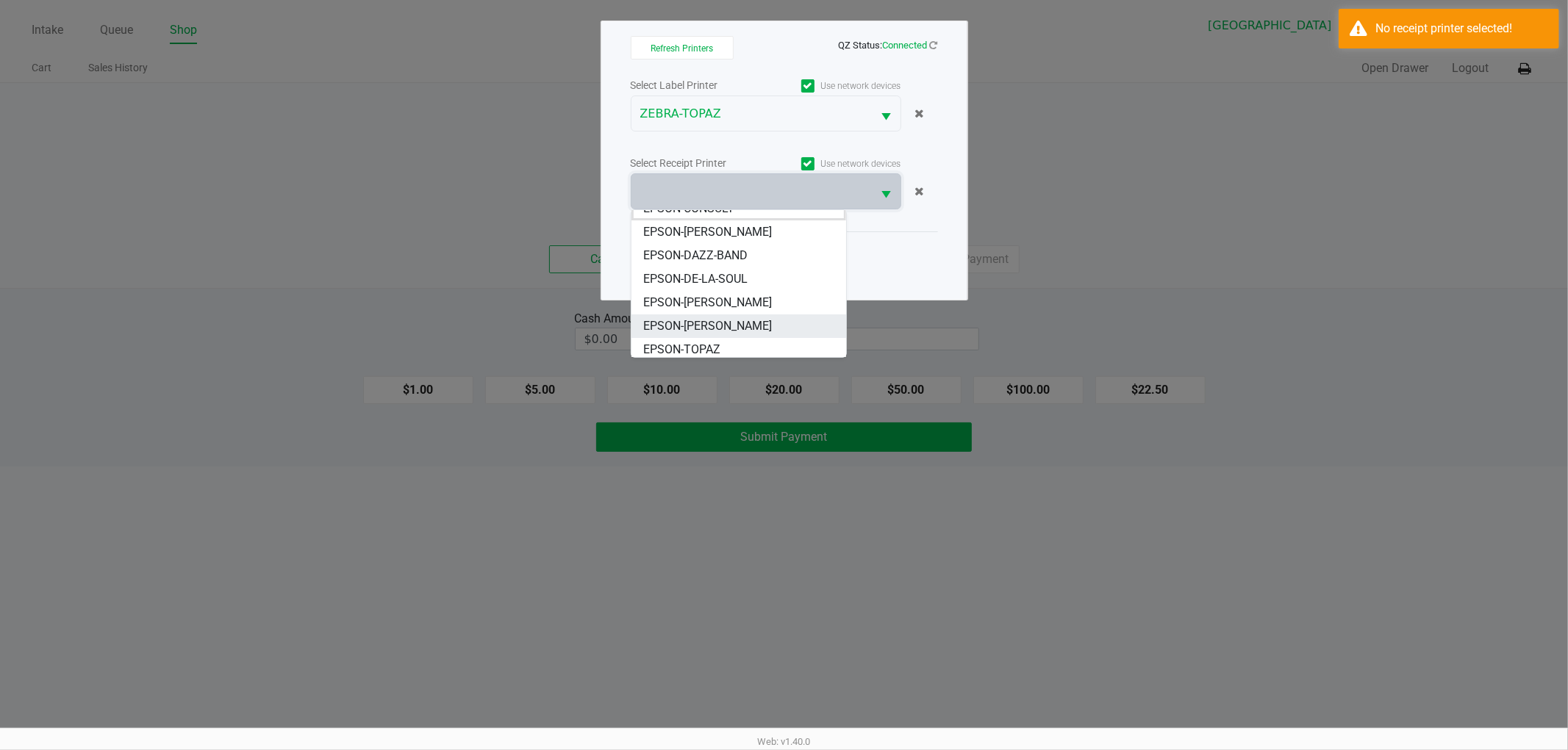
scroll to position [18, 0]
click at [659, 344] on span "EPSON-TOPAZ" at bounding box center [681, 345] width 77 height 18
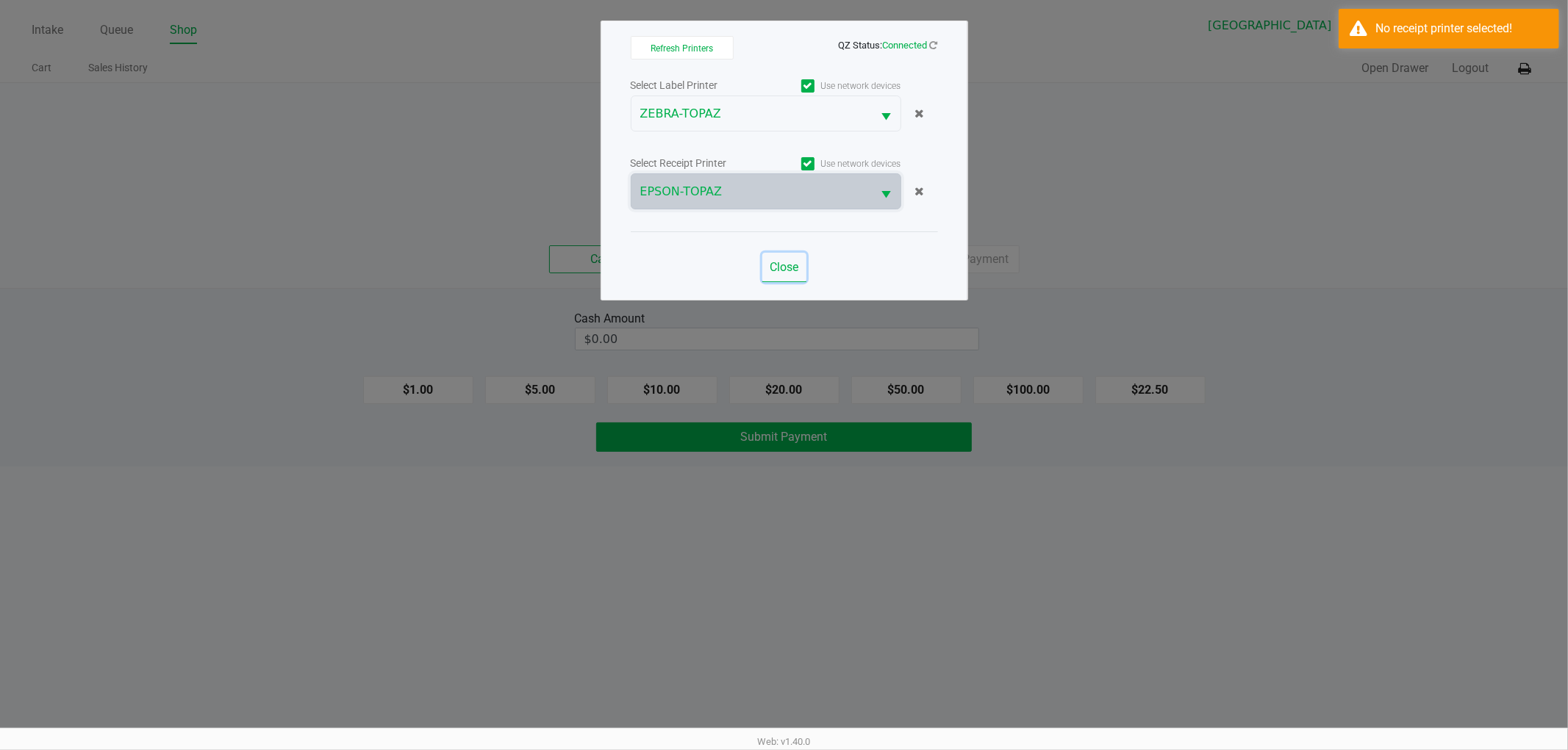
click at [798, 260] on span "Close" at bounding box center [784, 267] width 29 height 14
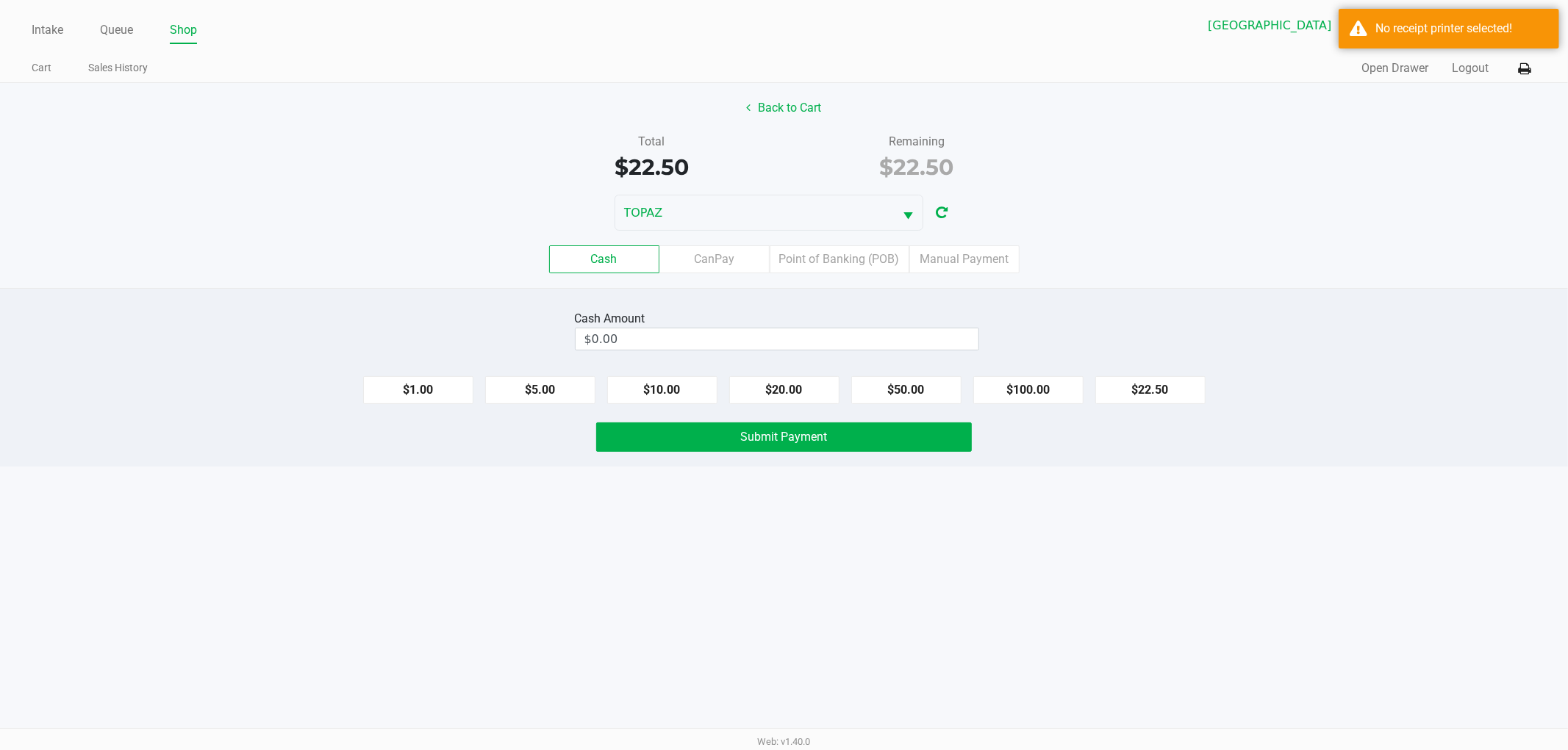
click at [1375, 185] on div "Back to Cart Total $22.50 Remaining $22.50 TOPAZ Cash CanPay Point of Banking (…" at bounding box center [784, 185] width 1568 height 205
click at [1471, 63] on button "Logout" at bounding box center [1470, 68] width 37 height 18
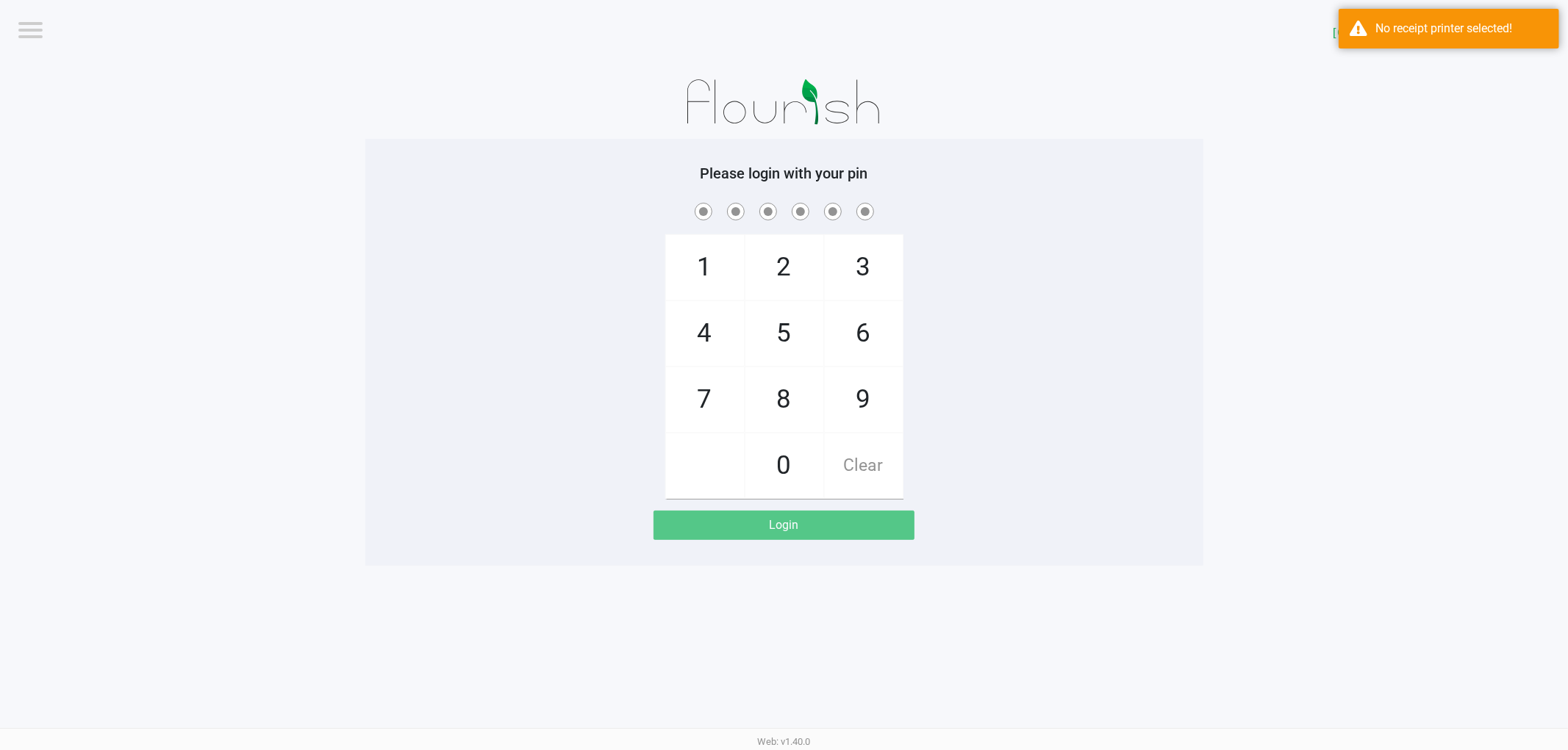
click at [1105, 218] on span at bounding box center [784, 211] width 816 height 23
